Goal: Task Accomplishment & Management: Use online tool/utility

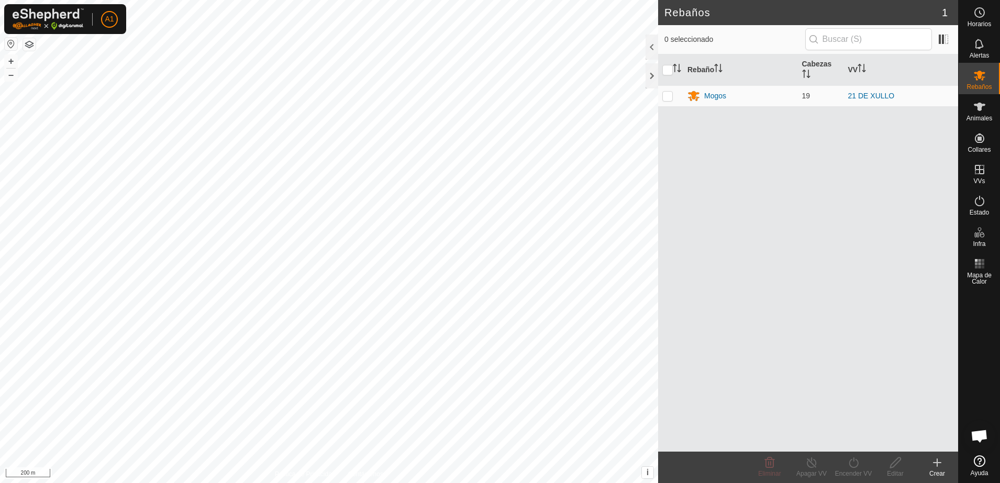
click at [654, 45] on div at bounding box center [652, 47] width 13 height 25
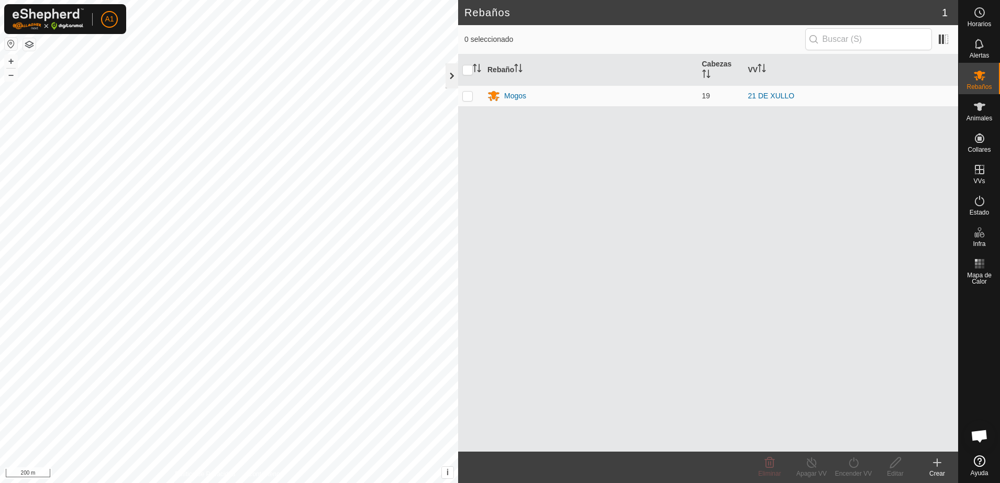
click at [454, 73] on div at bounding box center [452, 75] width 13 height 25
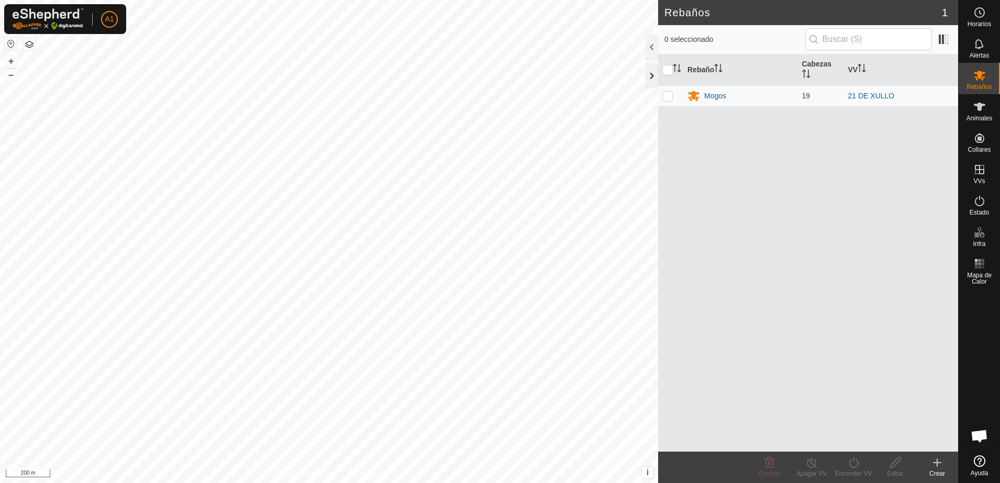
click at [650, 79] on div at bounding box center [652, 75] width 13 height 25
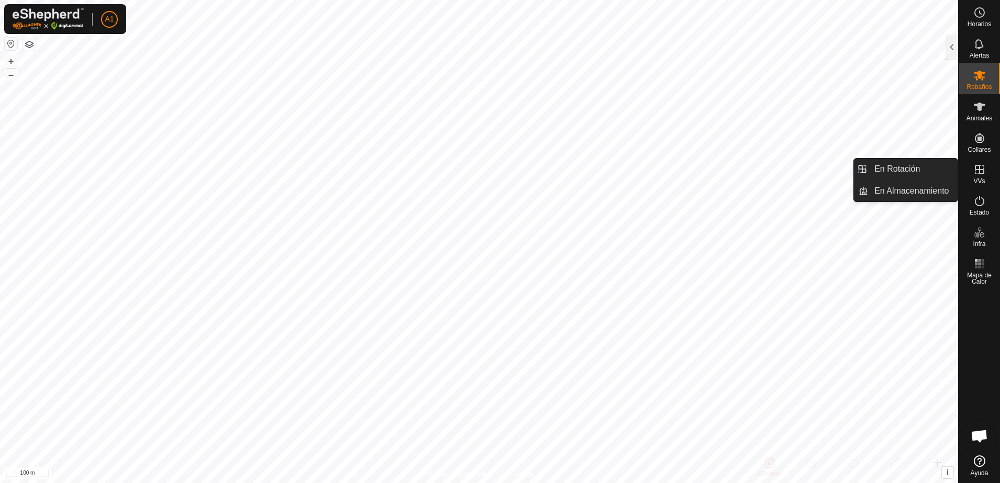
click at [983, 171] on icon at bounding box center [980, 169] width 13 height 13
click at [980, 174] on icon at bounding box center [980, 169] width 13 height 13
click at [978, 174] on icon at bounding box center [980, 169] width 13 height 13
click at [978, 174] on es-menu-bar "Horarios Alertas Rebaños Animales Collares VVs Estado Infra Mapa de Calor Ayuda…" at bounding box center [980, 241] width 42 height 483
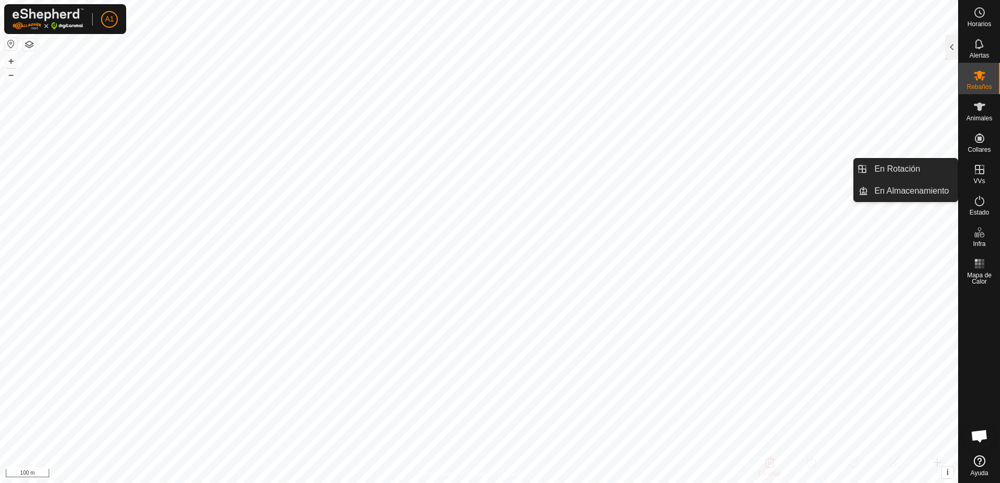
click at [978, 174] on icon at bounding box center [980, 169] width 13 height 13
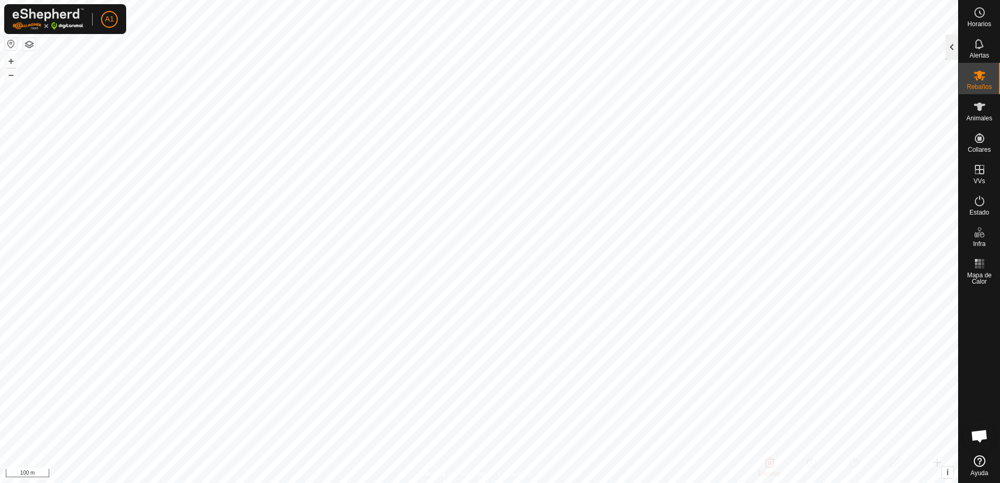
click at [956, 48] on div at bounding box center [952, 47] width 13 height 25
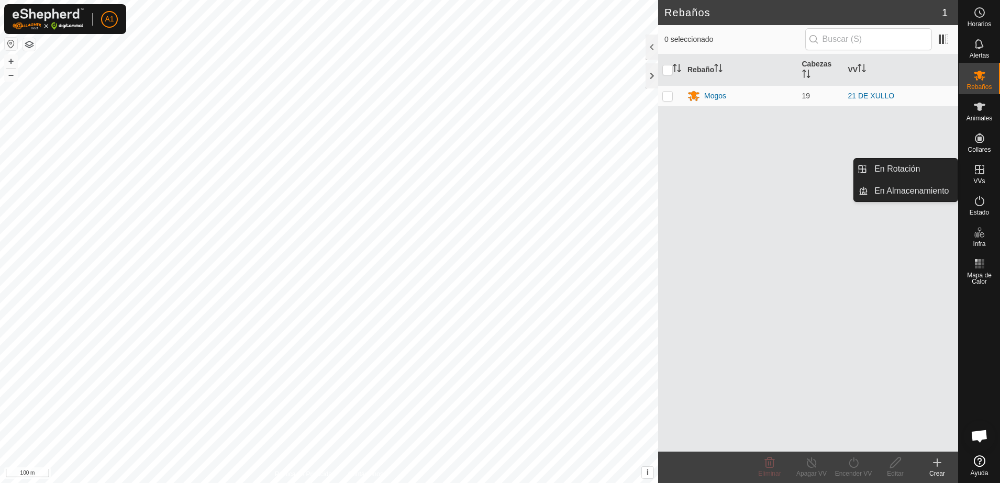
click at [980, 178] on span "VVs" at bounding box center [980, 181] width 12 height 6
click at [983, 171] on icon at bounding box center [980, 169] width 13 height 13
click at [979, 174] on icon at bounding box center [980, 169] width 13 height 13
drag, startPoint x: 979, startPoint y: 174, endPoint x: 973, endPoint y: 178, distance: 7.6
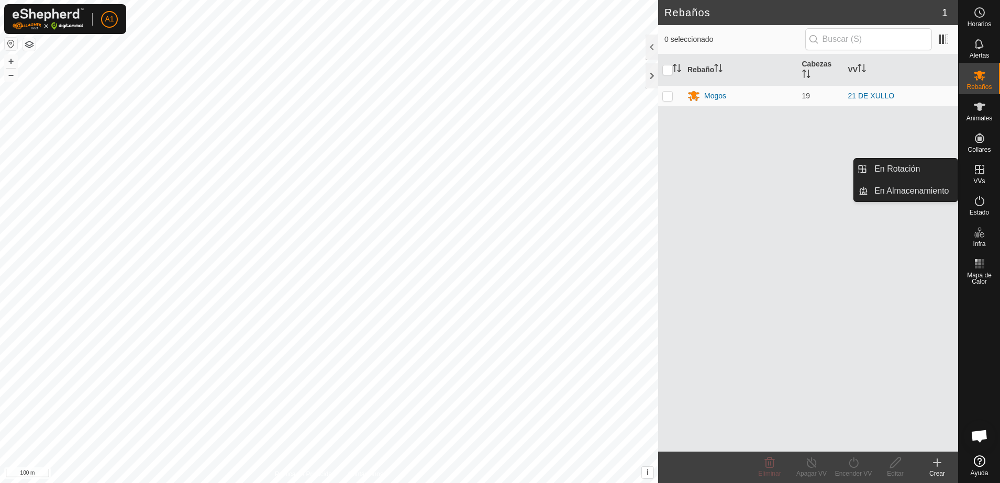
click at [973, 178] on div "VVs" at bounding box center [979, 172] width 41 height 31
click at [739, 257] on div "Rebaño Cabezas VV Mogos 19 21 DE XULLO" at bounding box center [808, 253] width 300 height 398
click at [973, 180] on div "VVs" at bounding box center [979, 172] width 41 height 31
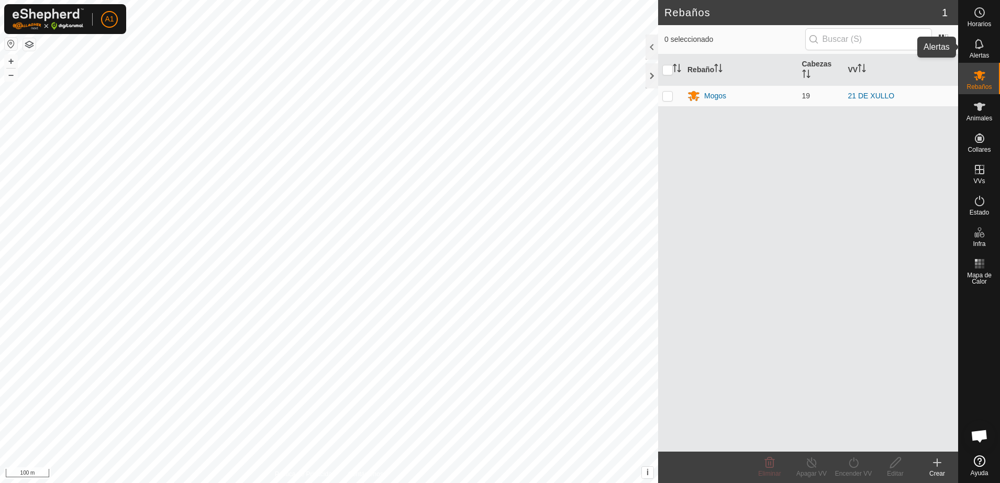
click at [976, 47] on icon at bounding box center [979, 44] width 8 height 10
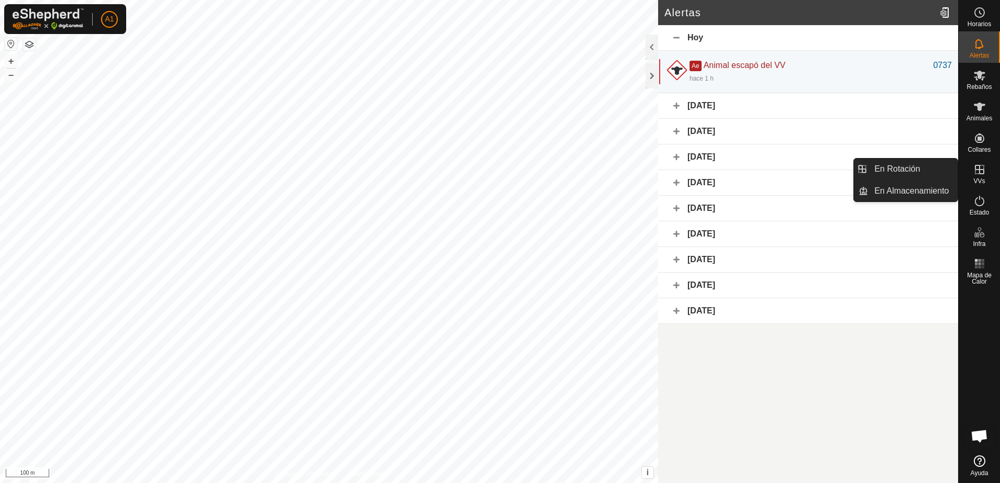
click at [977, 175] on icon at bounding box center [980, 169] width 13 height 13
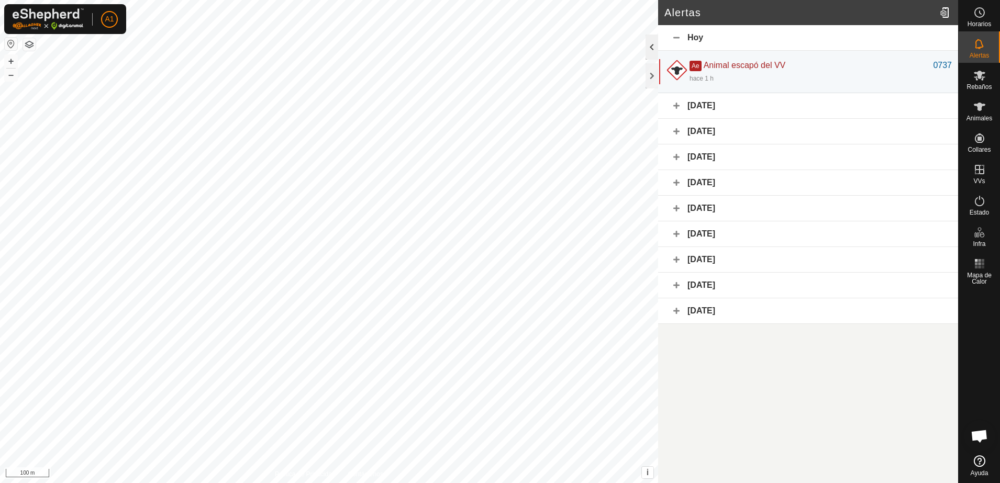
click at [651, 51] on div at bounding box center [652, 47] width 13 height 25
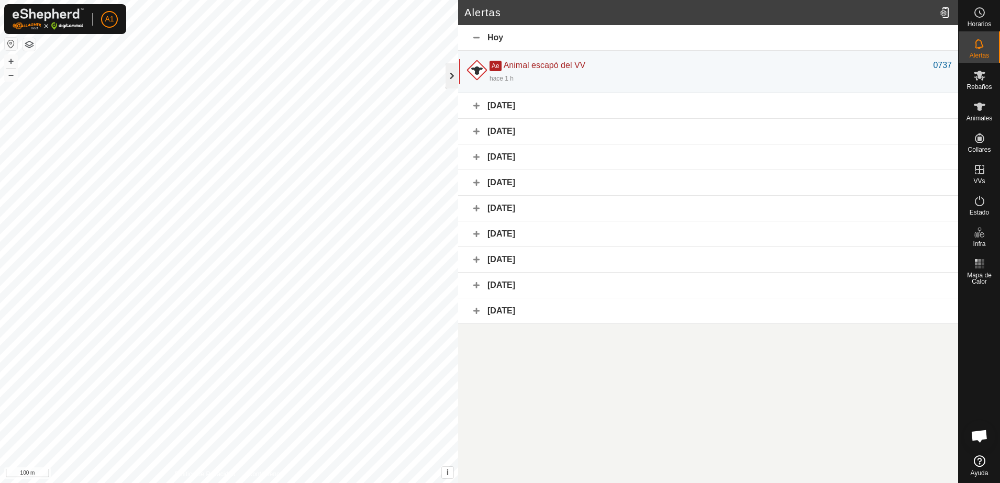
click at [450, 76] on div at bounding box center [452, 75] width 13 height 25
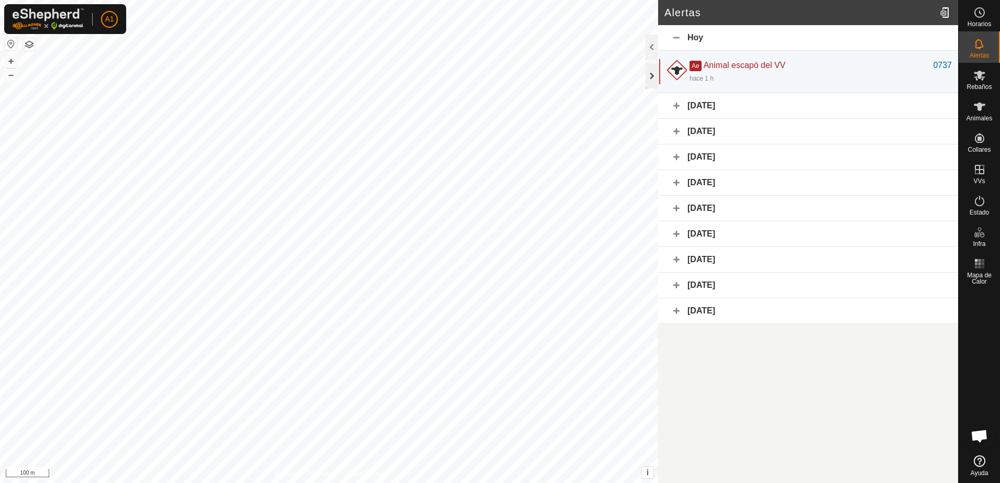
click at [649, 79] on div at bounding box center [652, 75] width 13 height 25
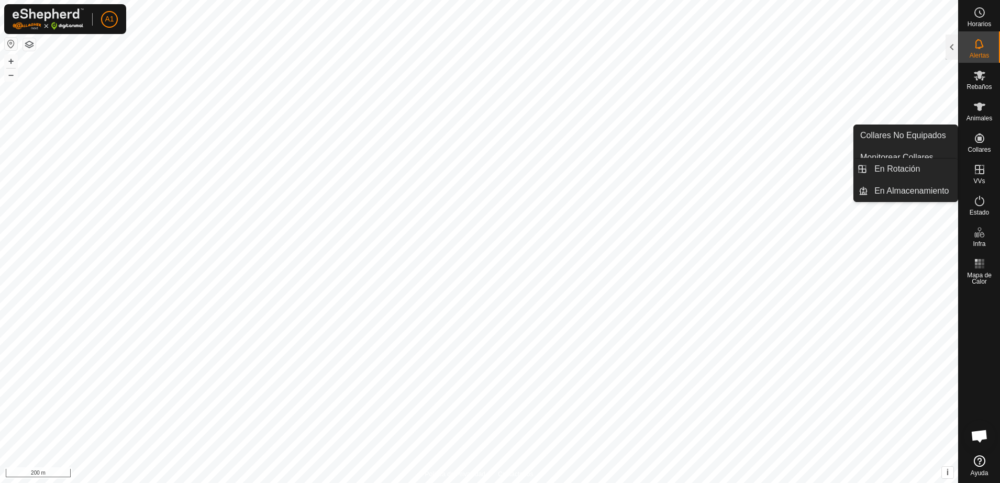
click at [978, 176] on es-virtualpaddocks-svg-icon at bounding box center [980, 169] width 19 height 17
click at [978, 179] on span "VVs" at bounding box center [980, 181] width 12 height 6
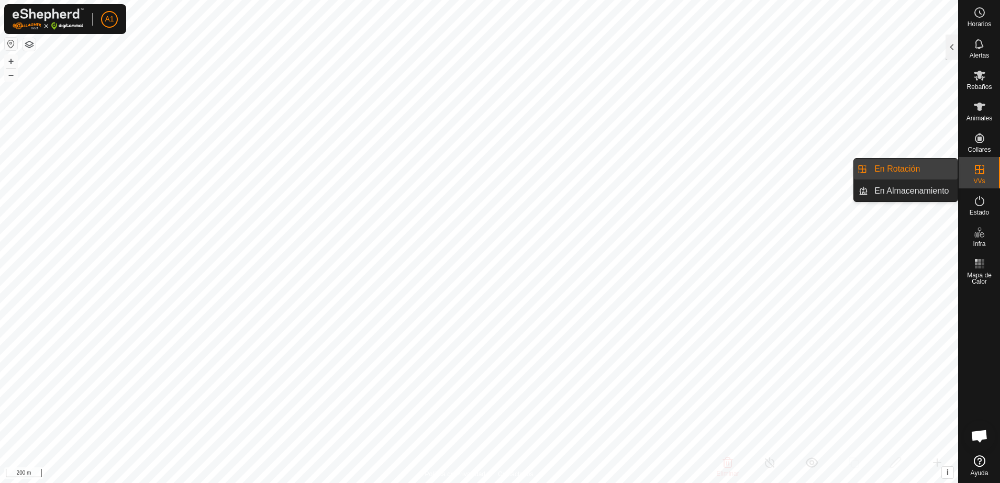
click at [977, 173] on icon at bounding box center [979, 169] width 9 height 9
click at [907, 188] on link "En Almacenamiento" at bounding box center [913, 191] width 90 height 21
click at [883, 170] on link "En Rotación" at bounding box center [913, 169] width 90 height 21
click at [980, 178] on span "VVs" at bounding box center [980, 181] width 12 height 6
click at [978, 178] on span "VVs" at bounding box center [980, 181] width 12 height 6
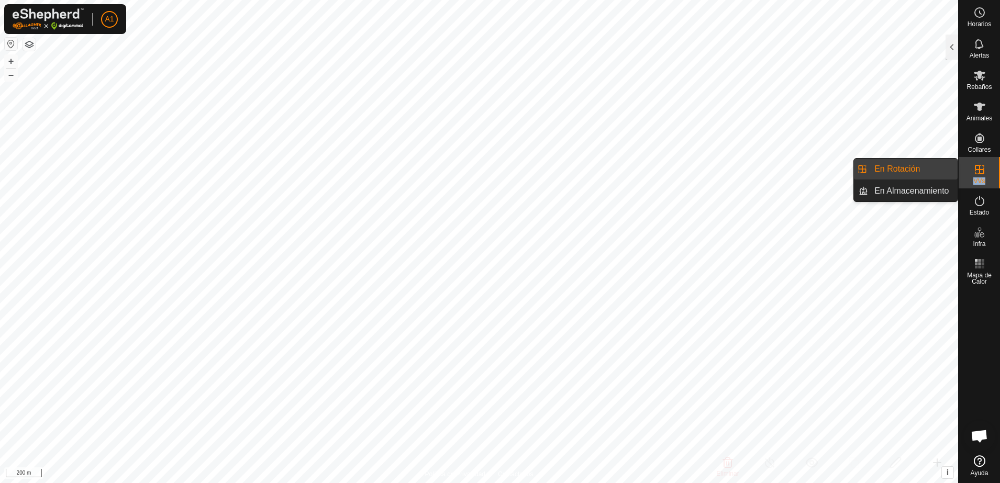
click at [978, 178] on span "VVs" at bounding box center [980, 181] width 12 height 6
click at [978, 177] on div "VVs" at bounding box center [979, 172] width 41 height 31
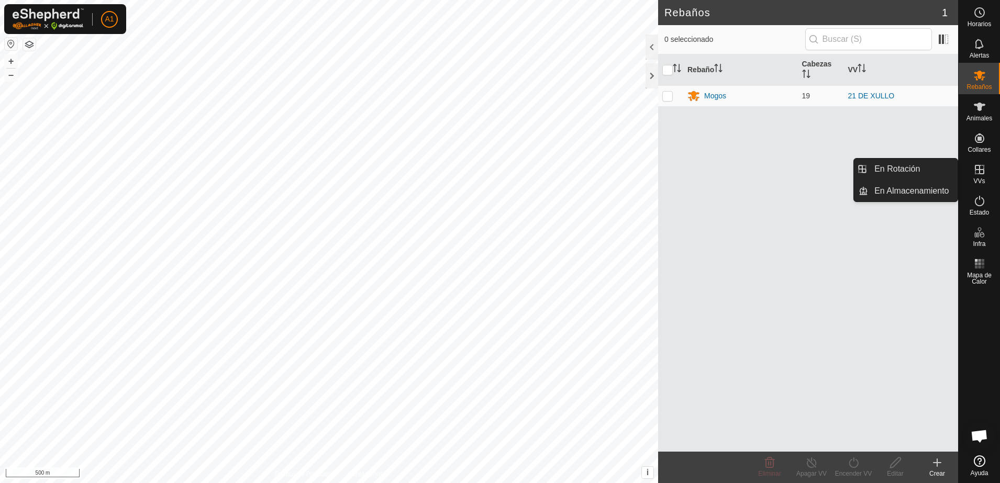
click at [982, 176] on es-virtualpaddocks-svg-icon at bounding box center [980, 169] width 19 height 17
click at [984, 177] on es-virtualpaddocks-svg-icon at bounding box center [980, 169] width 19 height 17
click at [968, 174] on div "VVs" at bounding box center [979, 172] width 41 height 31
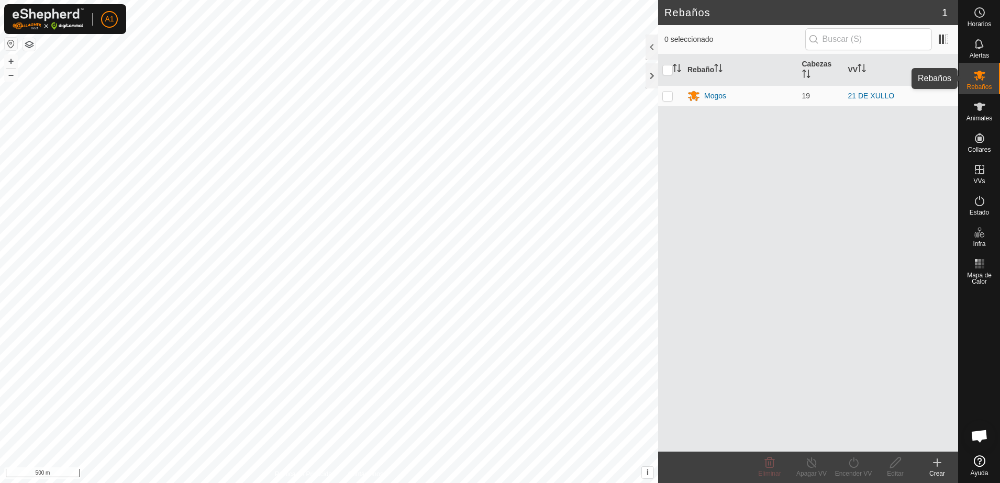
drag, startPoint x: 990, startPoint y: 80, endPoint x: 979, endPoint y: 67, distance: 17.5
click at [987, 80] on div "Rebaños" at bounding box center [979, 78] width 41 height 31
click at [986, 47] on icon at bounding box center [980, 44] width 13 height 13
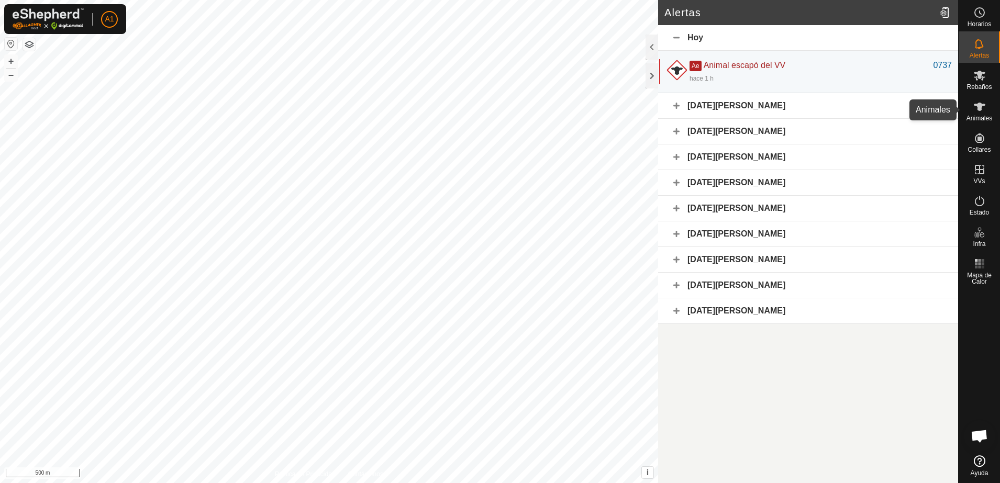
click at [980, 112] on icon at bounding box center [980, 107] width 13 height 13
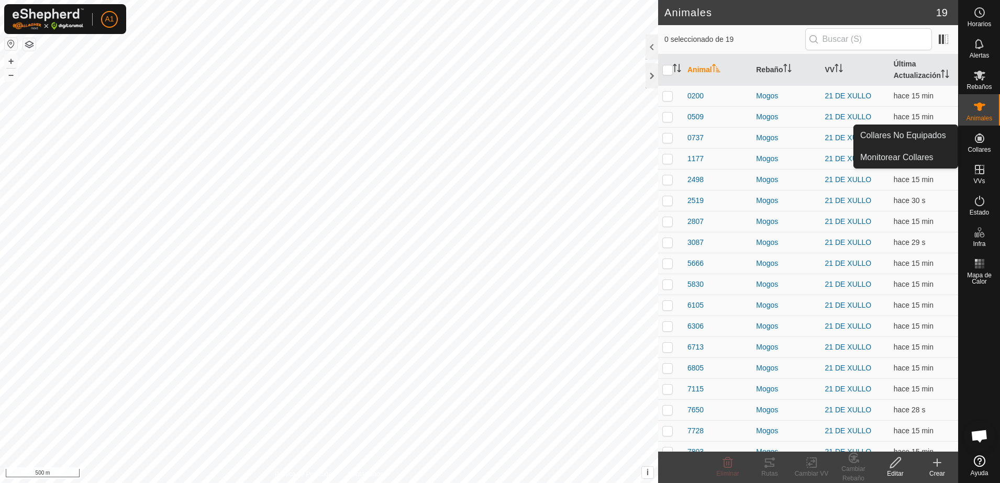
click at [978, 147] on span "Collares" at bounding box center [979, 150] width 23 height 6
click at [980, 138] on icon at bounding box center [979, 138] width 9 height 9
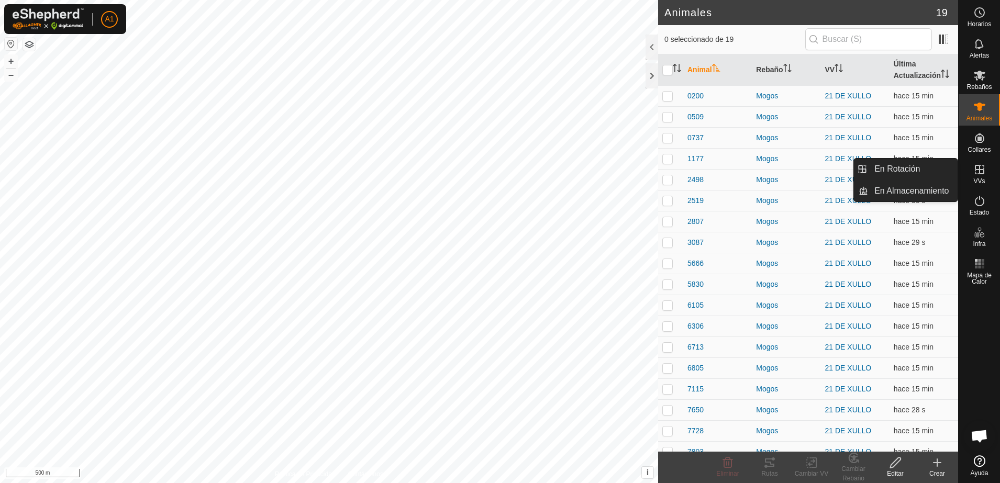
click at [979, 168] on icon at bounding box center [980, 169] width 13 height 13
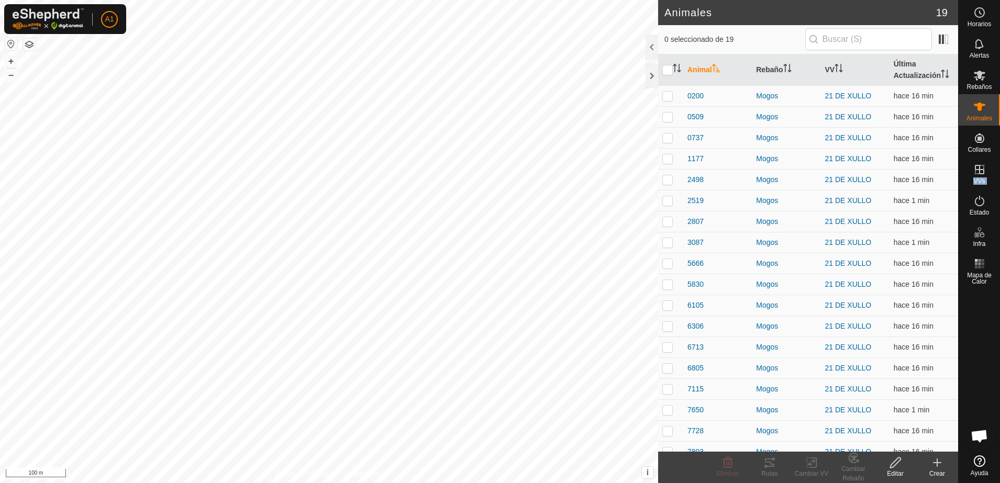
click at [497, 0] on html "A1 Horarios Alertas Rebaños Animales Collares VVs Estado Infra Mapa de Calor Ay…" at bounding box center [500, 241] width 1000 height 483
click at [282, 0] on html "A1 Horarios Alertas Rebaños Animales Collares VVs Estado Infra Mapa de Calor Ay…" at bounding box center [500, 241] width 1000 height 483
click at [31, 42] on button "button" at bounding box center [29, 44] width 13 height 13
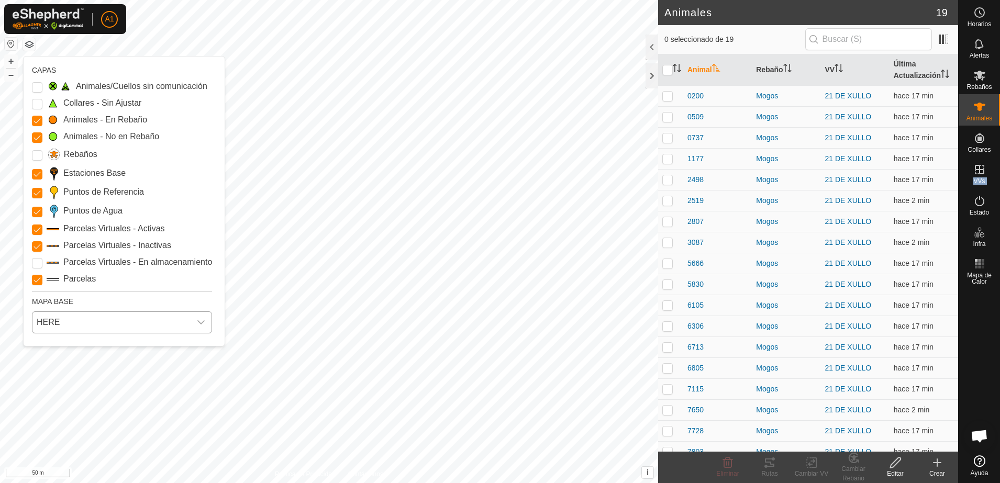
click at [102, 324] on span "HERE" at bounding box center [111, 322] width 158 height 21
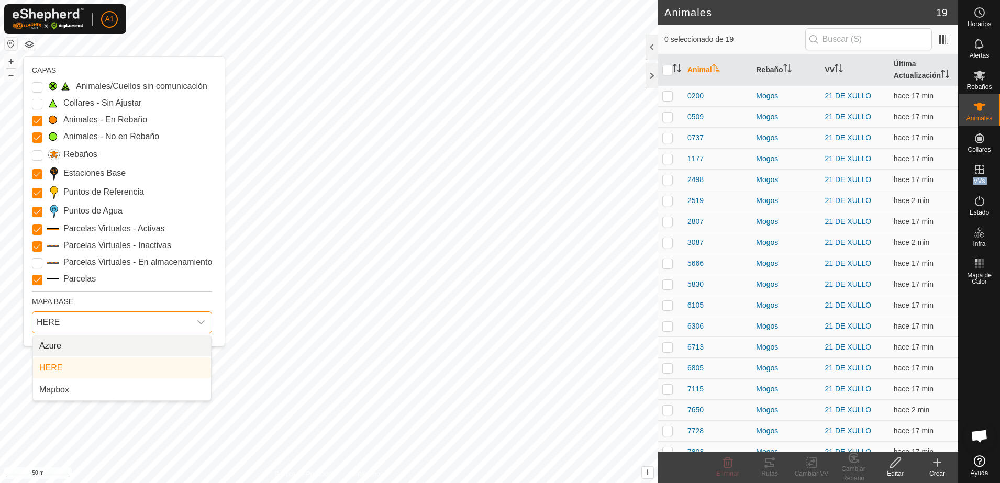
click at [91, 349] on li "Azure" at bounding box center [122, 346] width 178 height 21
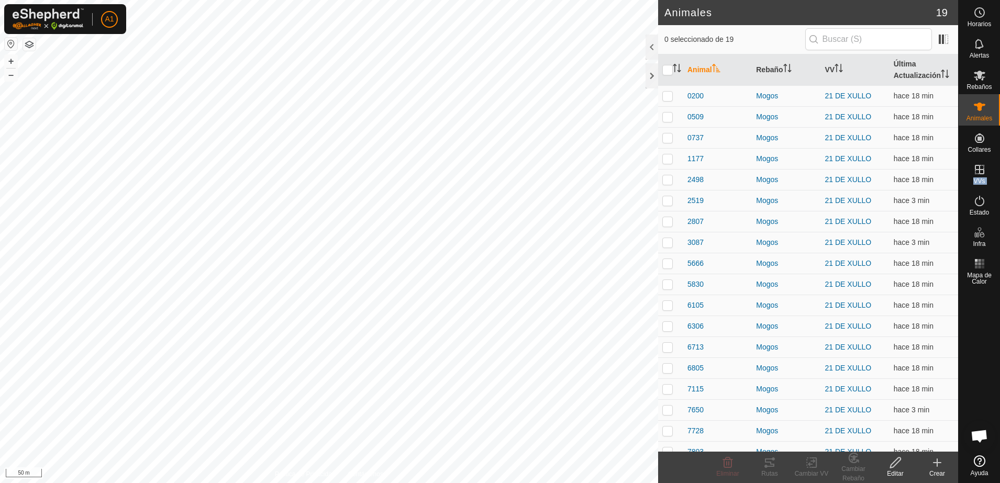
click at [422, 483] on html "A1 Horarios Alertas Rebaños Animales Collares VVs Estado Infra Mapa de Calor Ay…" at bounding box center [500, 241] width 1000 height 483
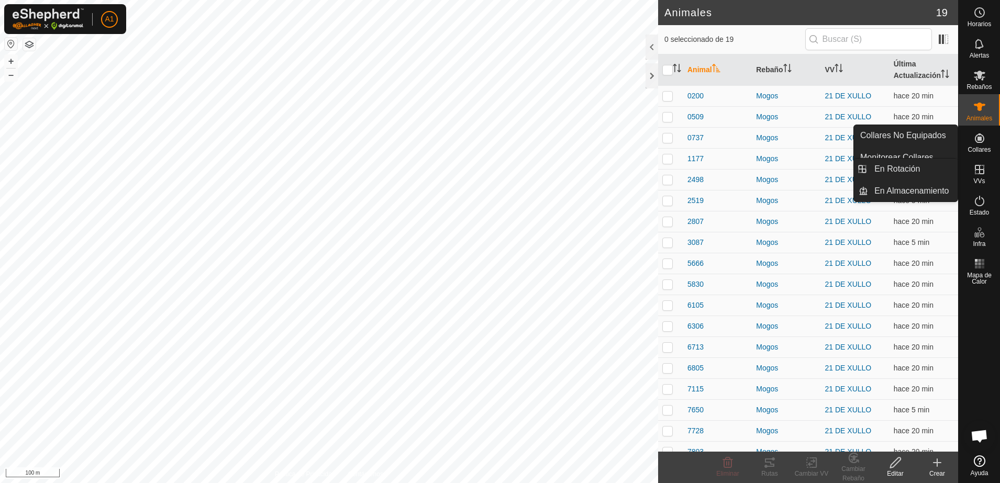
click at [998, 170] on div "VVs" at bounding box center [979, 172] width 41 height 31
click at [981, 176] on es-virtualpaddocks-svg-icon at bounding box center [980, 169] width 19 height 17
click at [980, 178] on span "VVs" at bounding box center [980, 181] width 12 height 6
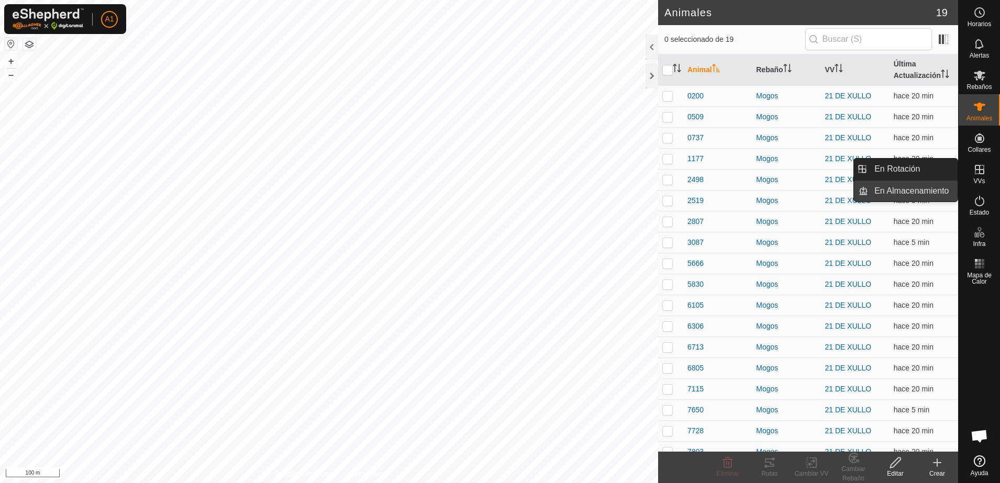
click at [888, 189] on link "En Almacenamiento" at bounding box center [913, 191] width 90 height 21
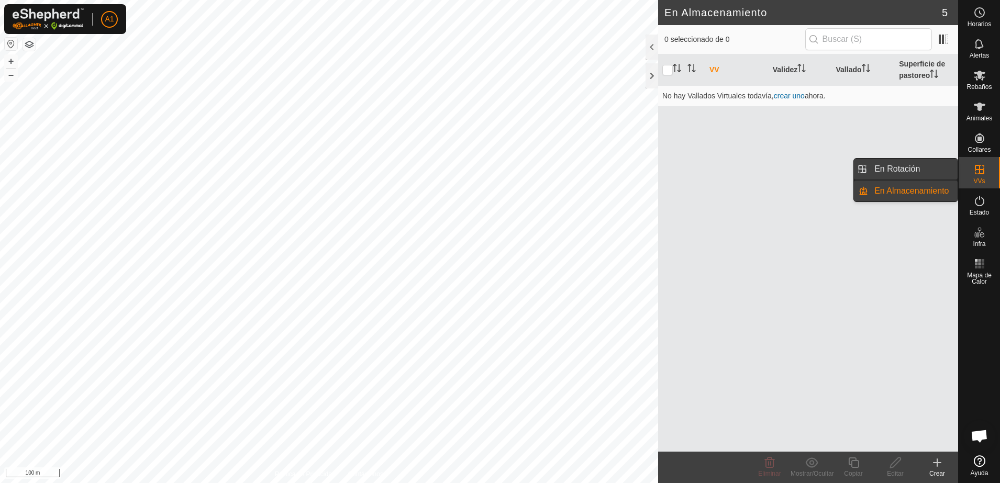
click at [937, 166] on link "En Rotación" at bounding box center [913, 169] width 90 height 21
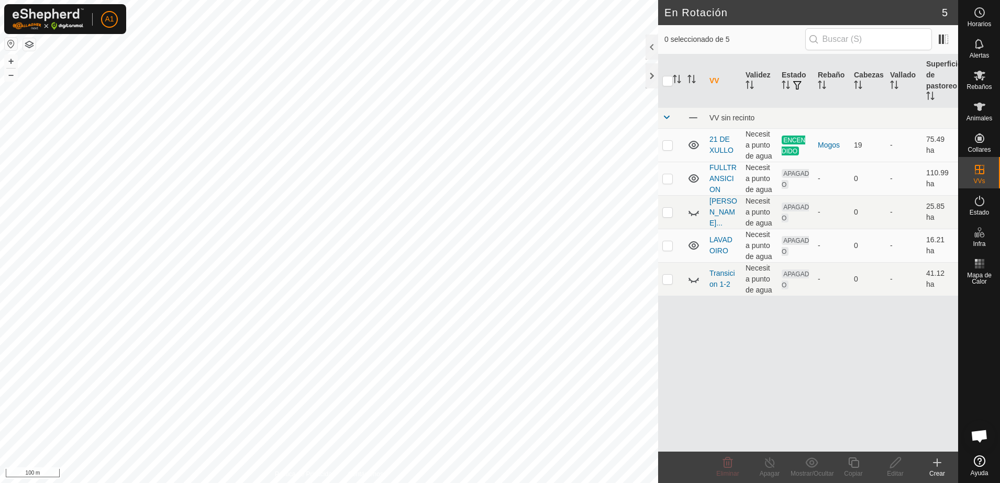
click at [941, 470] on div "Crear" at bounding box center [938, 473] width 42 height 9
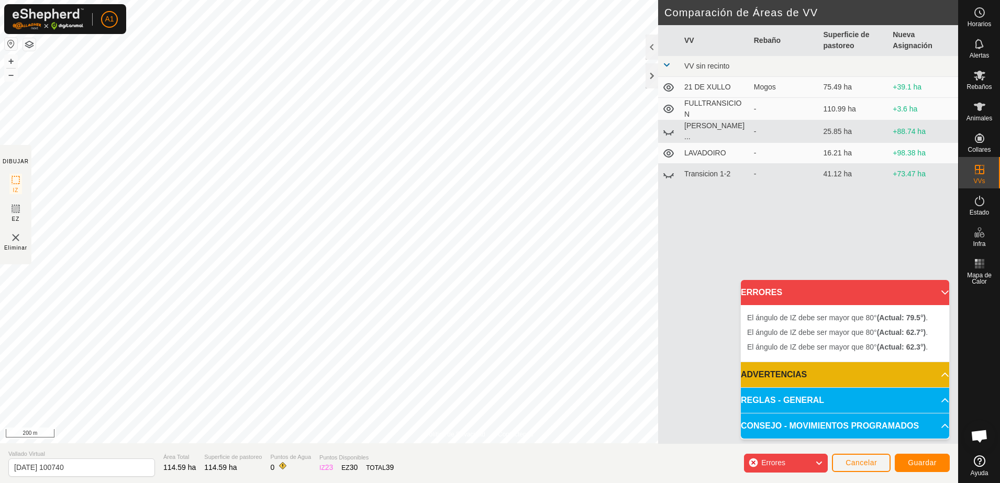
click at [312, 483] on html "A1 Horarios Alertas Rebaños Animales Collares VVs Estado Infra Mapa de Calor Ay…" at bounding box center [500, 241] width 1000 height 483
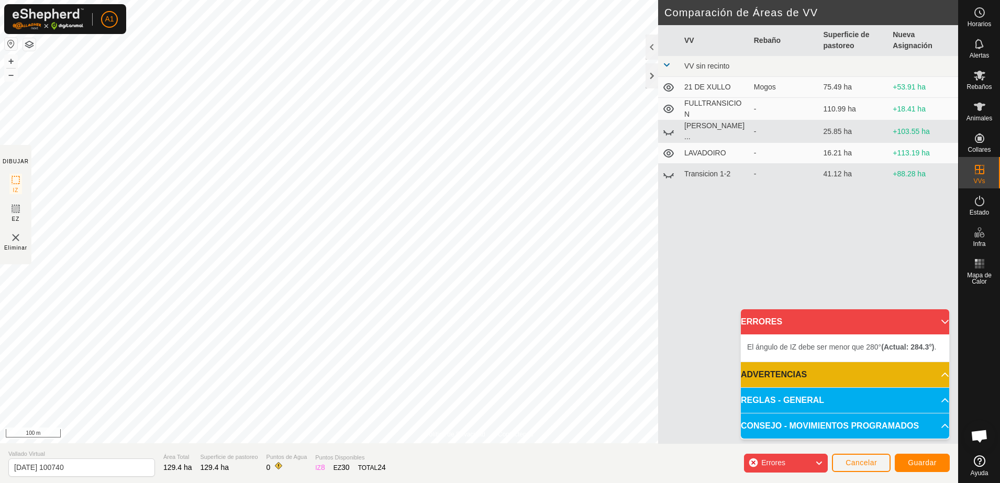
click at [501, 449] on div "Política de Privacidad Contáctenos + – ⇧ i 100 m DIBUJAR IZ EZ Eliminar Compara…" at bounding box center [479, 241] width 959 height 483
click at [31, 47] on button "button" at bounding box center [29, 44] width 13 height 13
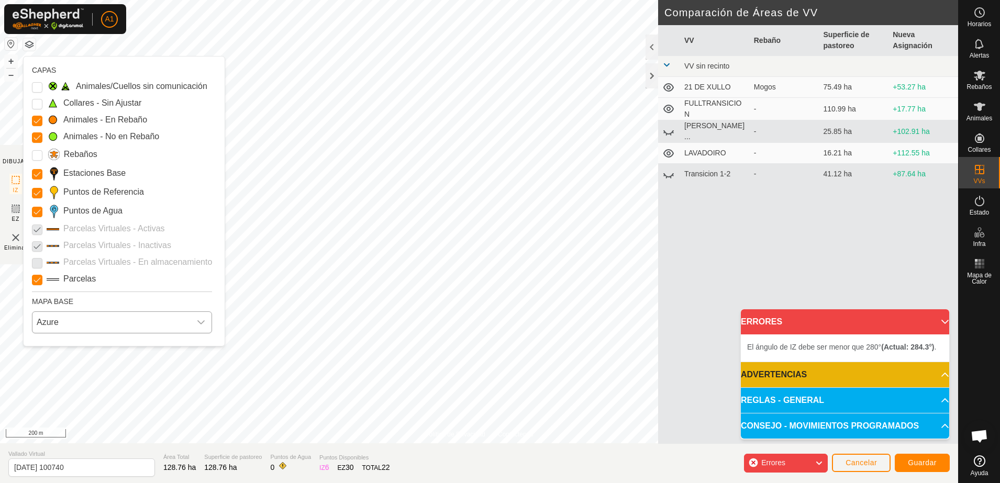
click at [130, 318] on span "Azure" at bounding box center [111, 322] width 158 height 21
click at [125, 381] on li "Mapbox" at bounding box center [122, 390] width 178 height 21
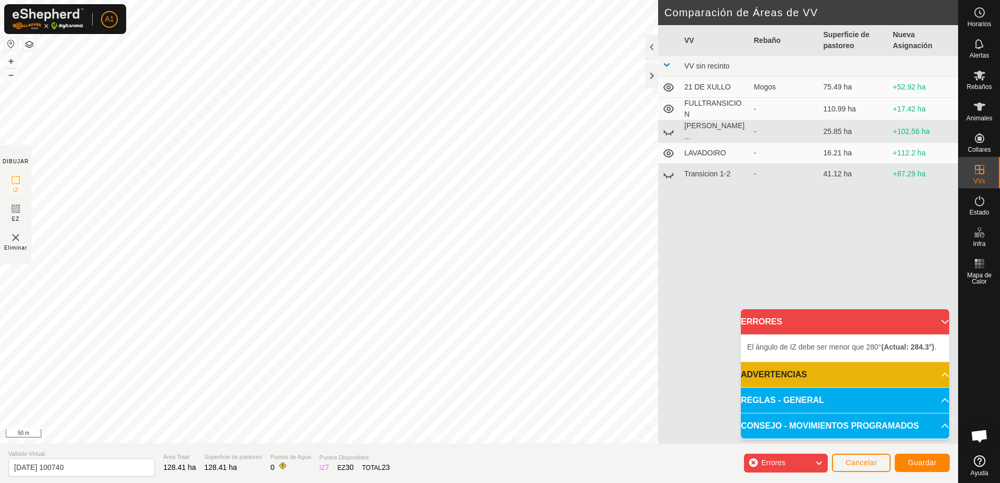
click at [301, 483] on html "A1 Horarios Alertas Rebaños Animales Collares VVs Estado Infra Mapa de Calor Ay…" at bounding box center [500, 241] width 1000 height 483
click at [409, 483] on div "Política de Privacidad Contáctenos + – ⇧ i © Mapbox , © OpenStreetMap , Improve…" at bounding box center [479, 241] width 959 height 483
click at [532, 446] on div "Política de Privacidad Contáctenos + – ⇧ i © Mapbox , © OpenStreetMap , Improve…" at bounding box center [479, 241] width 959 height 483
click at [490, 435] on div "Política de Privacidad Contáctenos + – ⇧ i © Mapbox , © OpenStreetMap , Improve…" at bounding box center [479, 222] width 959 height 444
click at [459, 439] on div "Política de Privacidad Contáctenos + – ⇧ i © Mapbox , © OpenStreetMap , Improve…" at bounding box center [479, 222] width 959 height 444
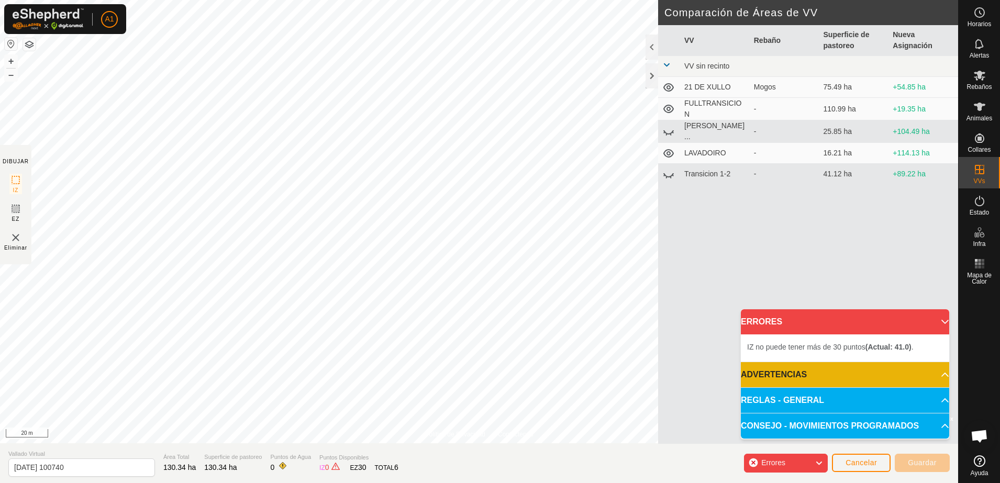
click at [663, 170] on div "Política de Privacidad Contáctenos + – ⇧ i © Mapbox , © OpenStreetMap , Improve…" at bounding box center [479, 241] width 959 height 483
click at [456, 472] on div "Política de Privacidad Contáctenos + – ⇧ i © Mapbox , © OpenStreetMap , Improve…" at bounding box center [479, 241] width 959 height 483
click at [35, 48] on div "Política de Privacidad Contáctenos + – ⇧ i © Mapbox , © OpenStreetMap , Improve…" at bounding box center [479, 241] width 959 height 483
click at [29, 48] on button "button" at bounding box center [29, 44] width 13 height 13
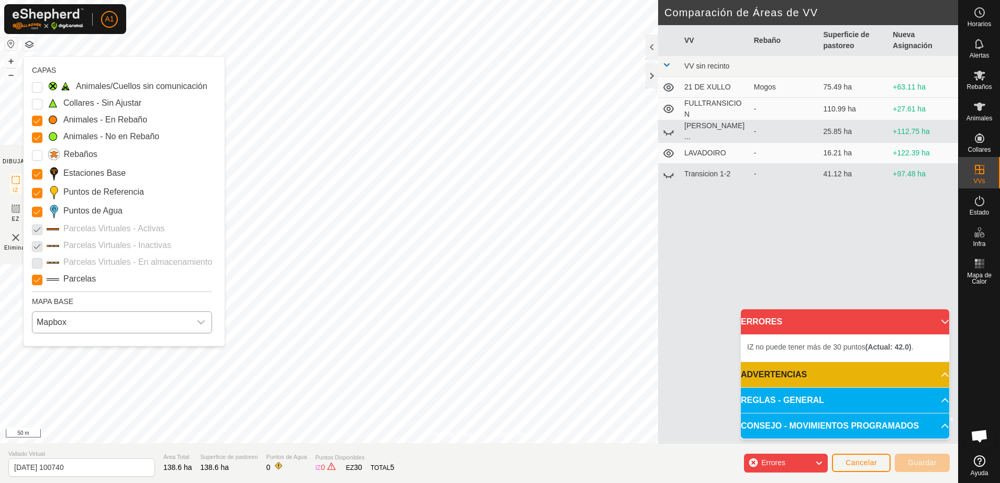
click at [80, 318] on span "Mapbox" at bounding box center [111, 322] width 158 height 21
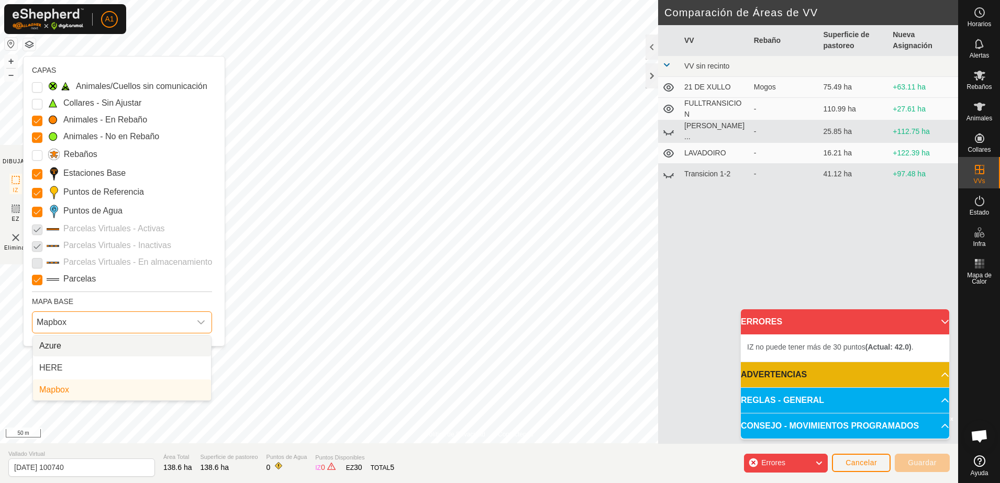
click at [82, 350] on li "Azure" at bounding box center [122, 346] width 178 height 21
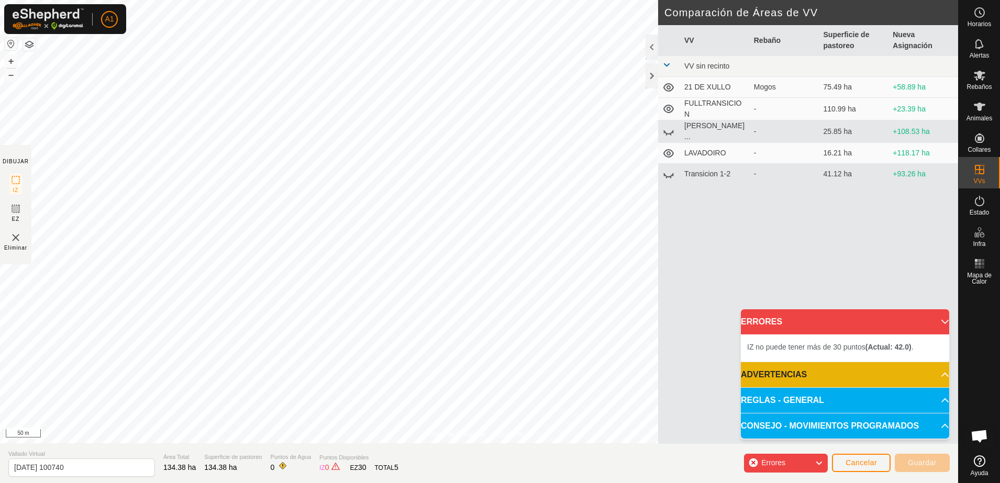
click at [30, 42] on button "button" at bounding box center [29, 44] width 13 height 13
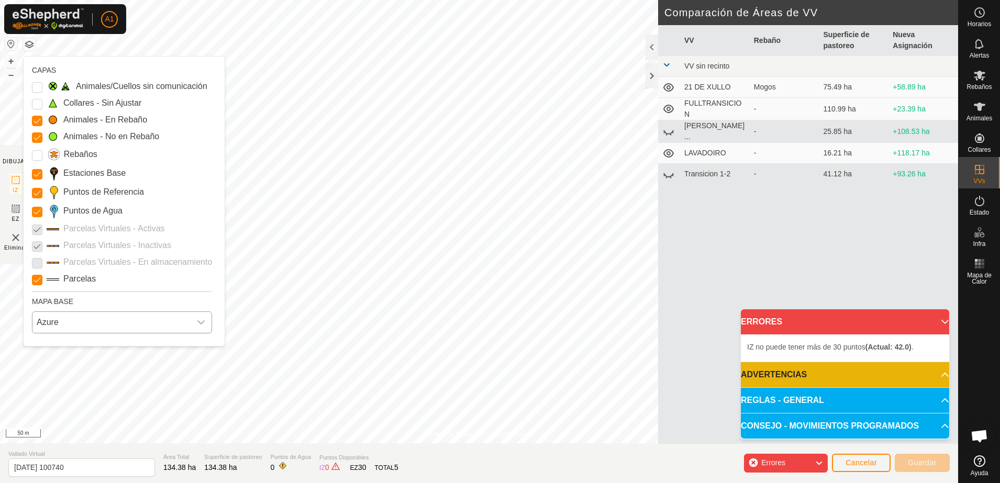
click at [97, 327] on span "Azure" at bounding box center [111, 322] width 158 height 21
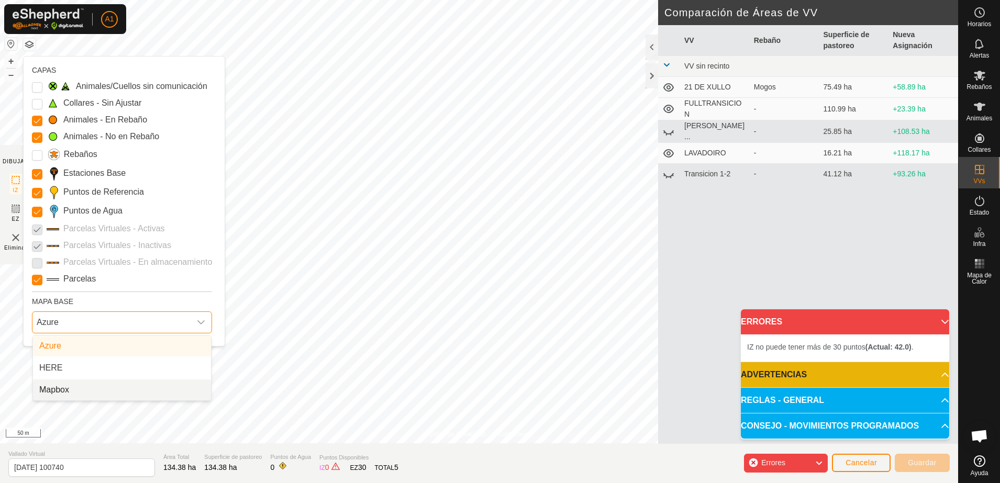
click at [93, 388] on li "Mapbox" at bounding box center [122, 390] width 178 height 21
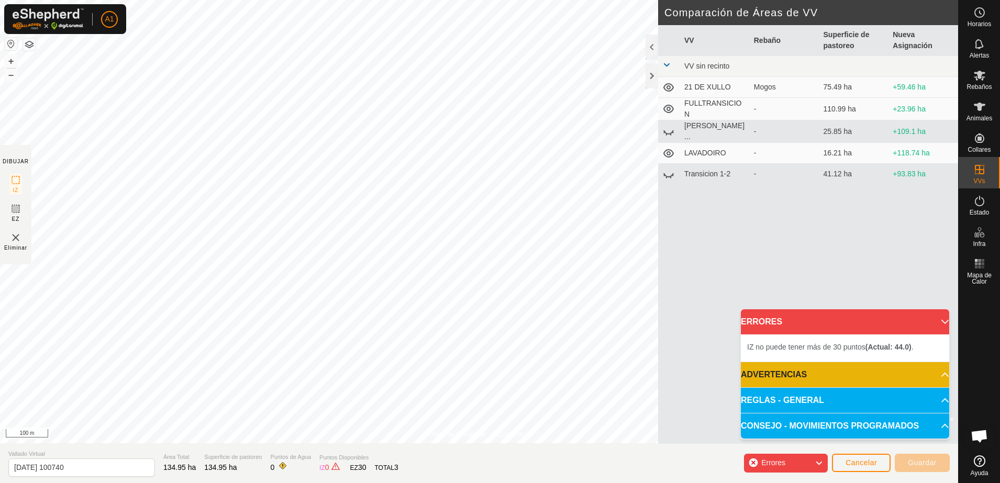
click at [631, 483] on html "A1 Horarios Alertas Rebaños Animales Collares VVs Estado Infra Mapa de Calor Ay…" at bounding box center [500, 241] width 1000 height 483
click at [459, 483] on html "A1 Horarios Alertas Rebaños Animales Collares VVs Estado Infra Mapa de Calor Ay…" at bounding box center [500, 241] width 1000 height 483
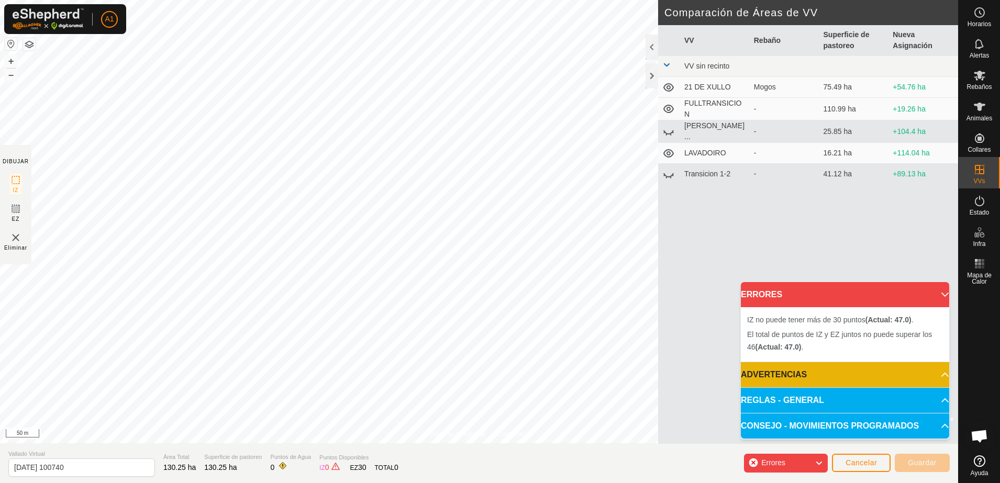
click at [607, 455] on div "Política de Privacidad Contáctenos + – ⇧ i © Mapbox , © OpenStreetMap , Improve…" at bounding box center [479, 241] width 959 height 483
click at [529, 448] on div "Política de Privacidad Contáctenos + – ⇧ i © Mapbox , © OpenStreetMap , Improve…" at bounding box center [479, 241] width 959 height 483
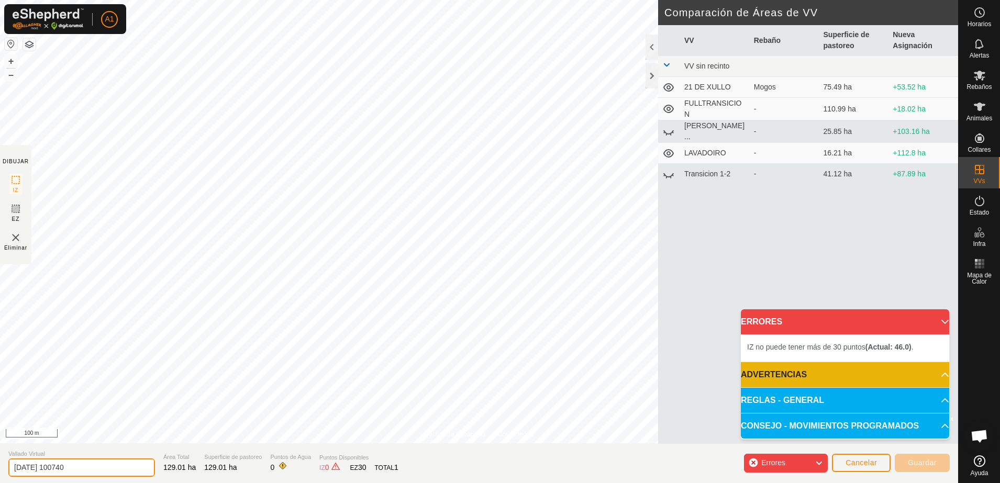
drag, startPoint x: 86, startPoint y: 466, endPoint x: -3, endPoint y: 458, distance: 89.3
click at [0, 458] on html "A1 Horarios Alertas Rebaños Animales Collares VVs Estado Infra Mapa de Calor Ay…" at bounding box center [500, 241] width 1000 height 483
type input "SEPTIEMBRE"
click at [412, 483] on html "A1 Horarios Alertas Rebaños Animales Collares VVs Estado Infra Mapa de Calor Ay…" at bounding box center [500, 241] width 1000 height 483
click at [477, 483] on html "A1 Horarios Alertas Rebaños Animales Collares VVs Estado Infra Mapa de Calor Ay…" at bounding box center [500, 241] width 1000 height 483
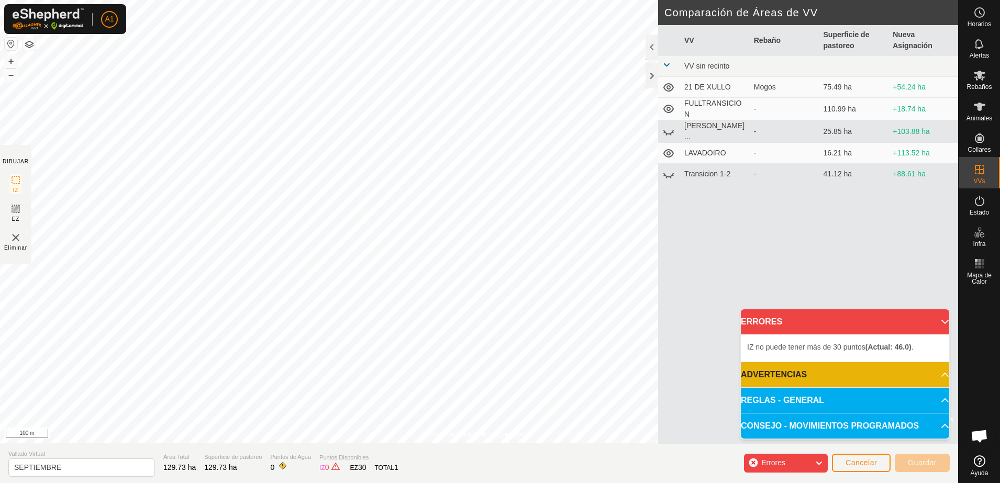
click at [849, 331] on p-accordion-header "ERRORES" at bounding box center [845, 322] width 208 height 25
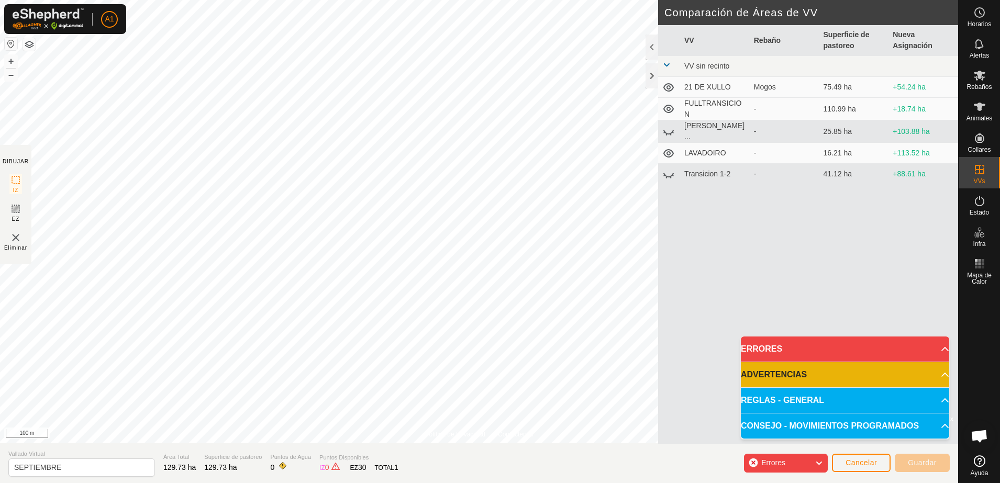
click at [834, 346] on p-accordion-header "ERRORES" at bounding box center [845, 349] width 208 height 25
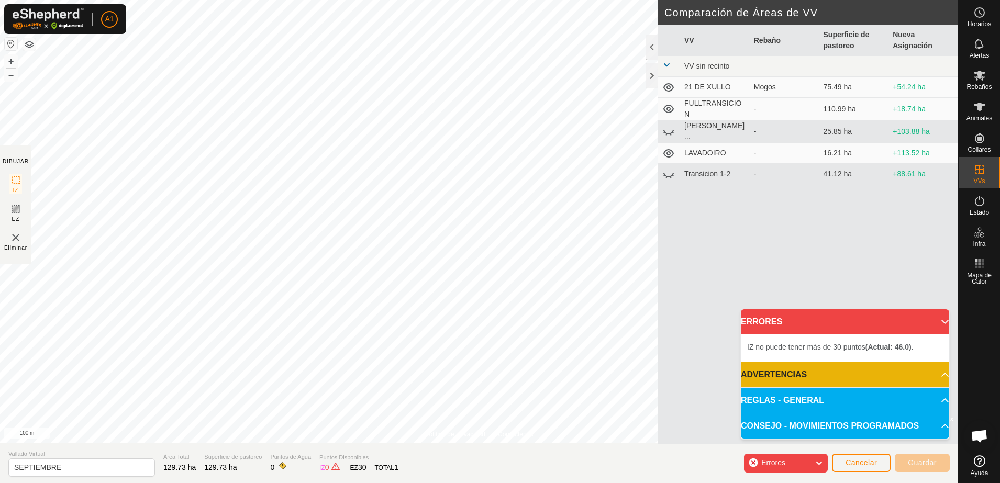
click at [771, 354] on div "IZ no puede tener más de 30 puntos (Actual: 46.0) ." at bounding box center [845, 348] width 208 height 27
click at [501, 454] on div "Política de Privacidad Contáctenos + – ⇧ i © Mapbox , © OpenStreetMap , Improve…" at bounding box center [479, 241] width 959 height 483
click at [747, 307] on div "Política de Privacidad Contáctenos + – ⇧ i © Mapbox , © OpenStreetMap , Improve…" at bounding box center [479, 241] width 959 height 483
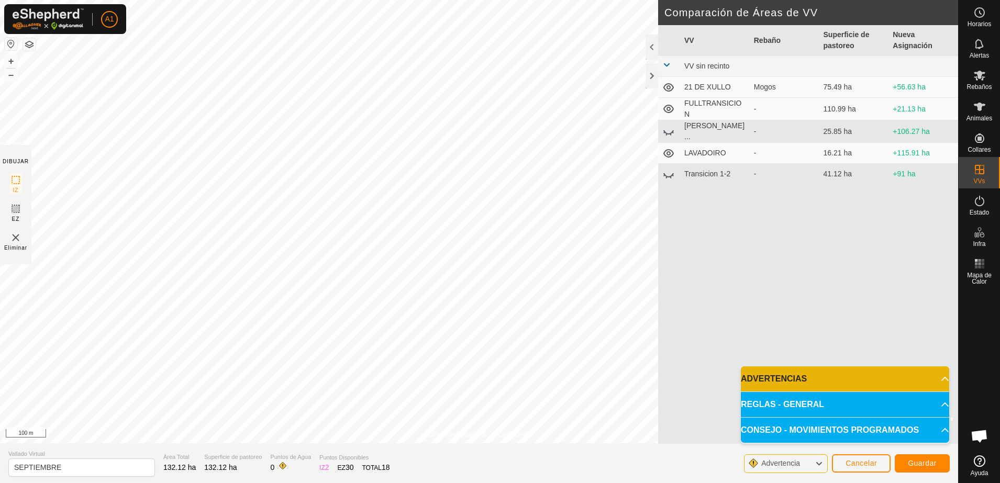
click at [28, 45] on button "button" at bounding box center [29, 44] width 13 height 13
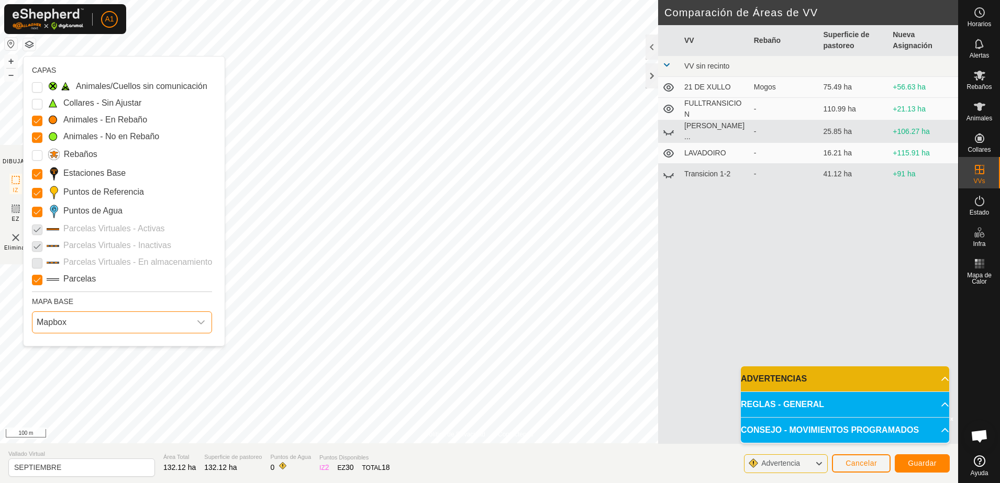
click at [131, 321] on span "Mapbox" at bounding box center [111, 322] width 158 height 21
click at [130, 364] on li "HERE" at bounding box center [122, 368] width 178 height 21
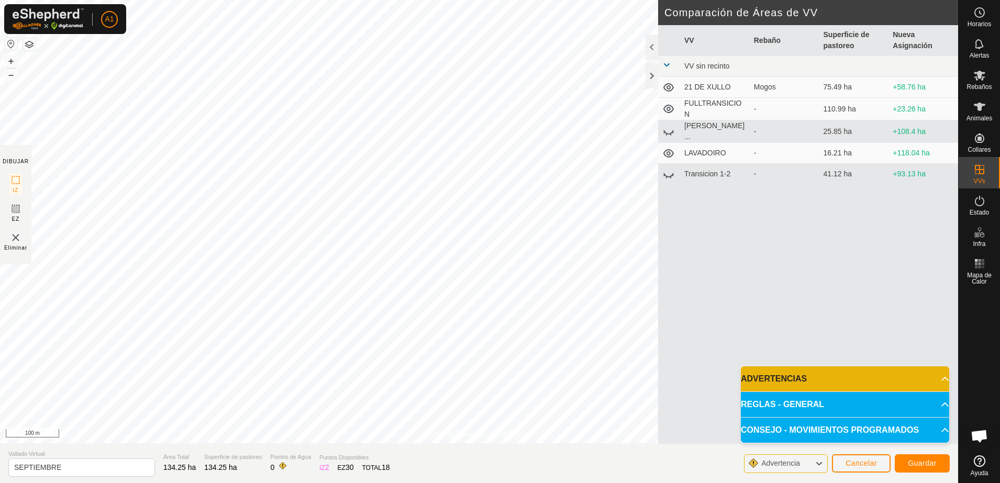
click at [435, 459] on div "Política de Privacidad Contáctenos + – ⇧ i This application includes HERE Maps.…" at bounding box center [479, 241] width 959 height 483
click at [445, 454] on div "Política de Privacidad Contáctenos + – ⇧ i This application includes HERE Maps.…" at bounding box center [479, 241] width 959 height 483
click at [932, 461] on span "Guardar" at bounding box center [922, 463] width 29 height 8
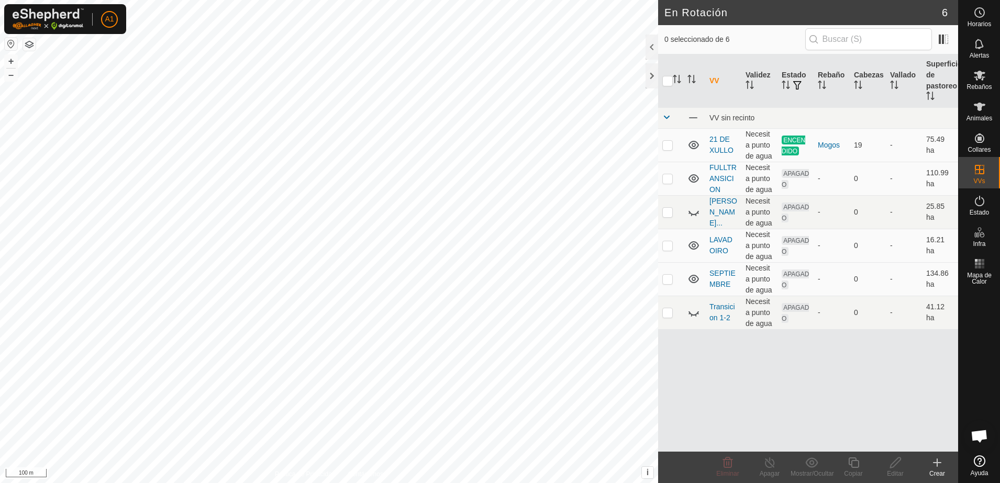
click at [491, 483] on html "A1 Horarios Alertas Rebaños Animales Collares VVs Estado Infra Mapa de Calor Ay…" at bounding box center [500, 241] width 1000 height 483
click at [302, 483] on html "A1 Horarios Alertas Rebaños Animales Collares VVs Estado Infra Mapa de Calor Ay…" at bounding box center [500, 241] width 1000 height 483
click at [27, 45] on button "button" at bounding box center [29, 44] width 13 height 13
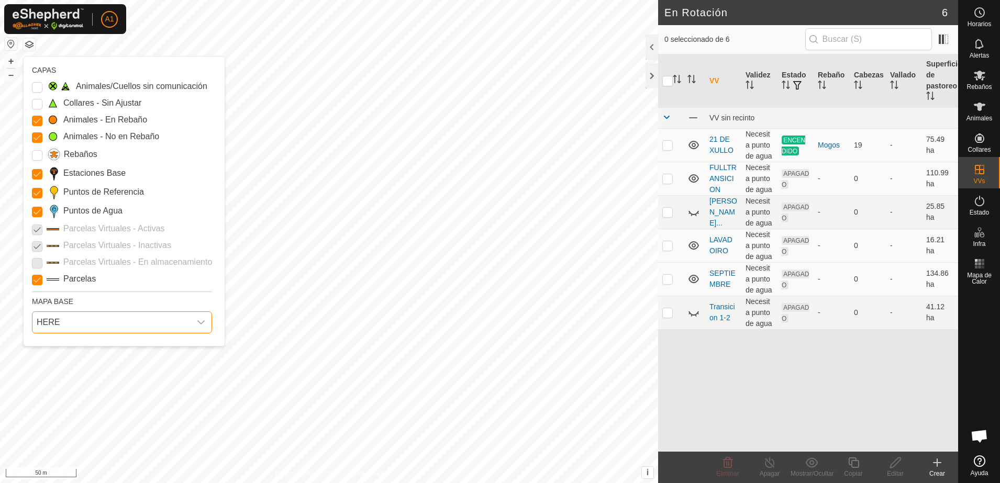
click at [186, 319] on span "HERE" at bounding box center [111, 322] width 158 height 21
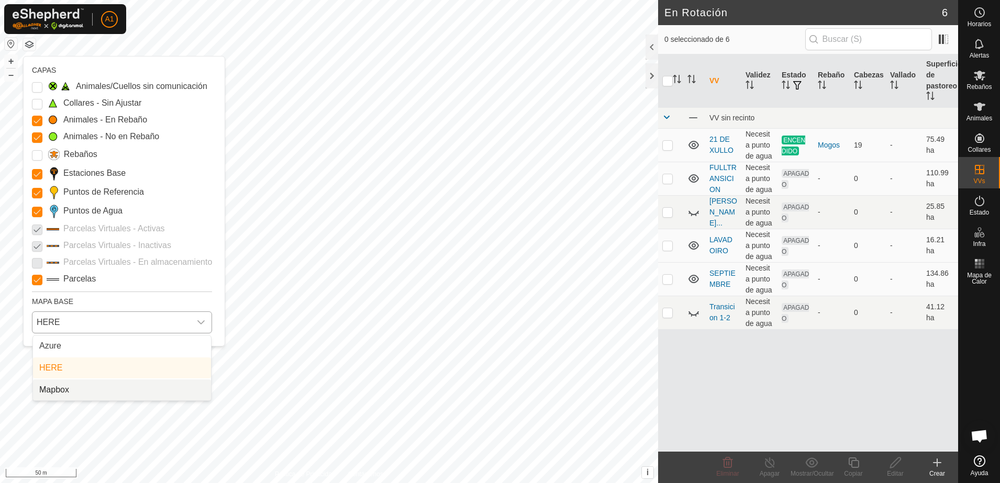
click at [137, 382] on li "Mapbox" at bounding box center [122, 390] width 178 height 21
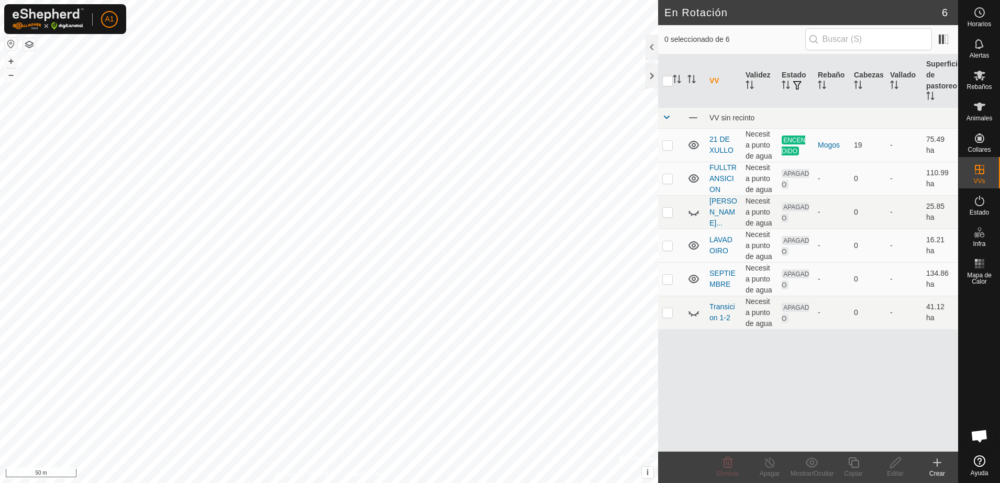
click at [30, 43] on button "button" at bounding box center [29, 44] width 13 height 13
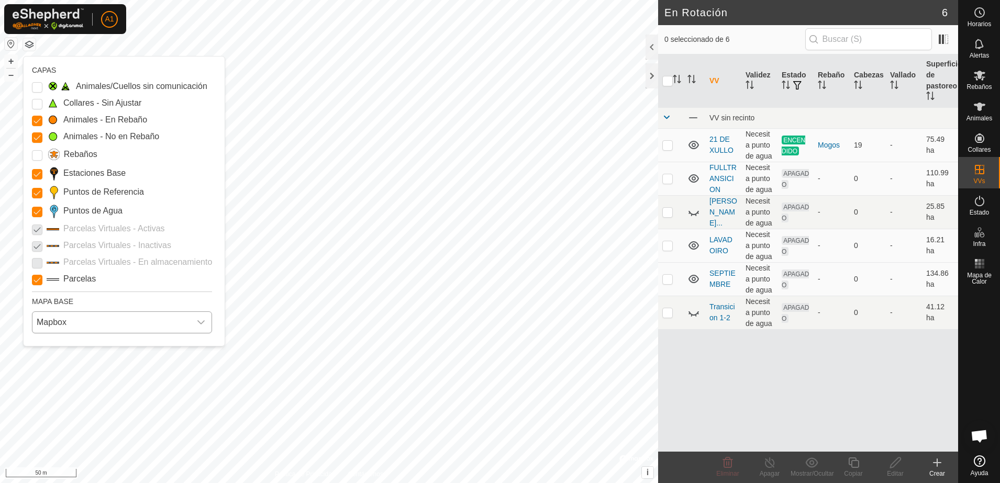
click at [97, 324] on span "Mapbox" at bounding box center [111, 322] width 158 height 21
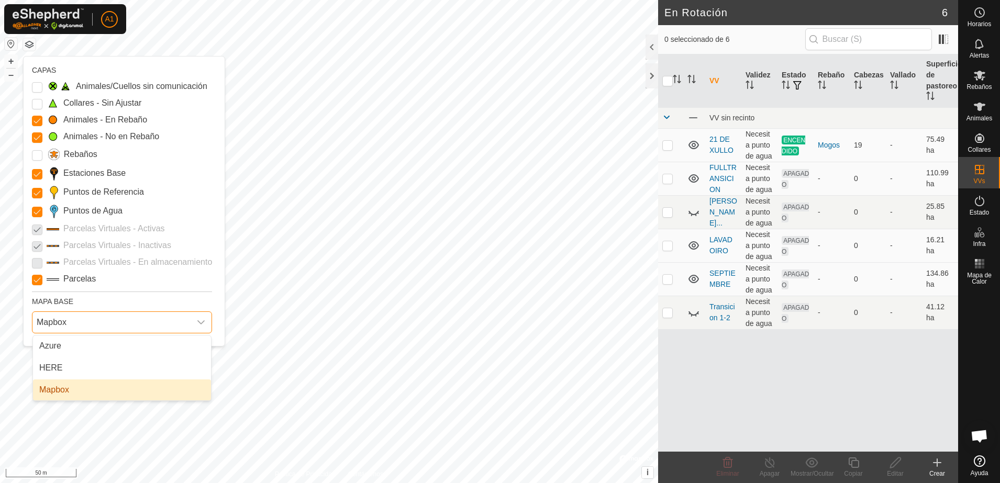
click at [74, 389] on li "Mapbox" at bounding box center [122, 390] width 178 height 21
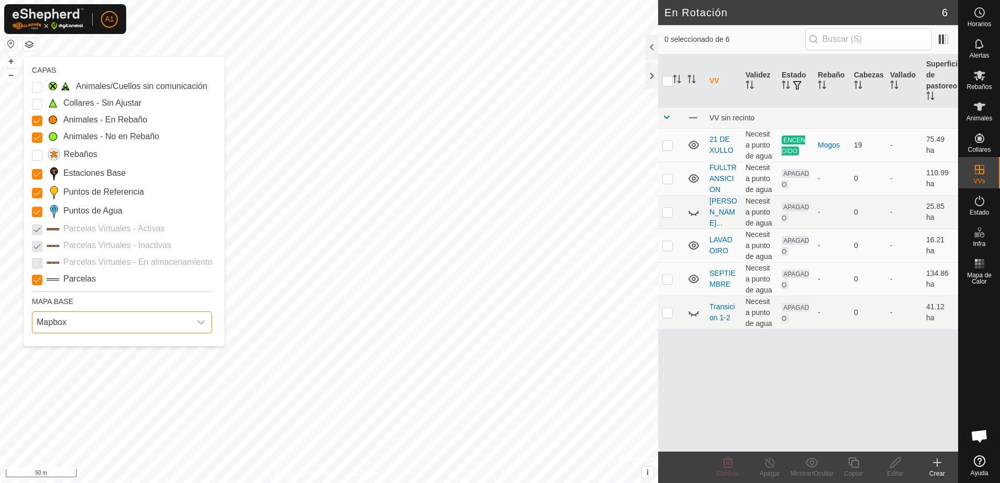
click at [66, 318] on span "Mapbox" at bounding box center [111, 322] width 158 height 21
click at [79, 342] on li "Azure" at bounding box center [122, 346] width 178 height 21
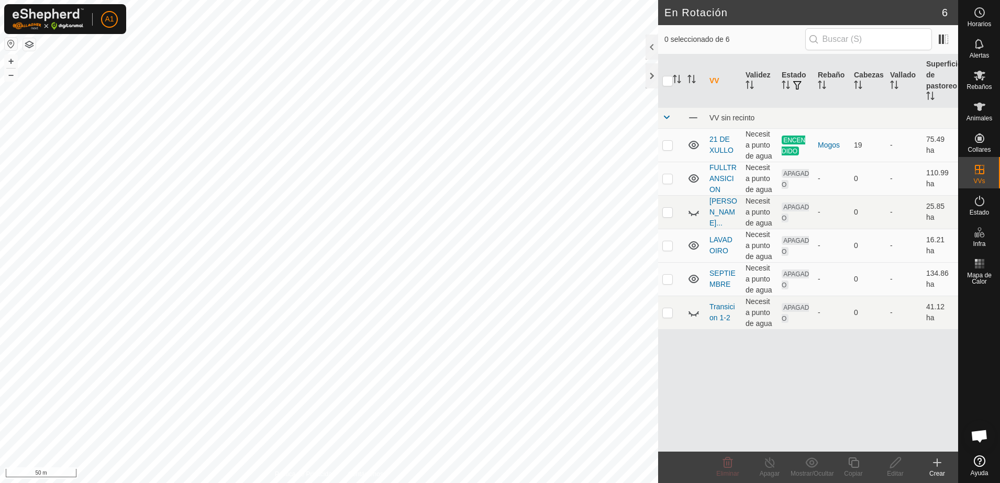
click at [610, 483] on html "A1 Horarios Alertas Rebaños Animales Collares VVs Estado Infra Mapa de Calor Ay…" at bounding box center [500, 241] width 1000 height 483
click at [666, 280] on p-checkbox at bounding box center [668, 279] width 10 height 8
checkbox input "true"
click at [895, 470] on div "Editar" at bounding box center [896, 473] width 42 height 9
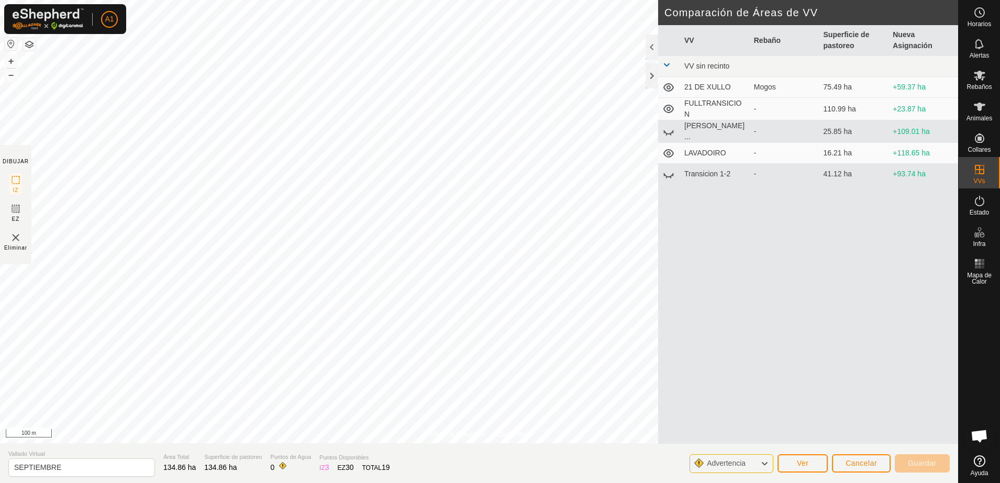
click at [385, 483] on html "A1 Horarios Alertas Rebaños Animales Collares VVs Estado Infra Mapa de Calor Ay…" at bounding box center [500, 241] width 1000 height 483
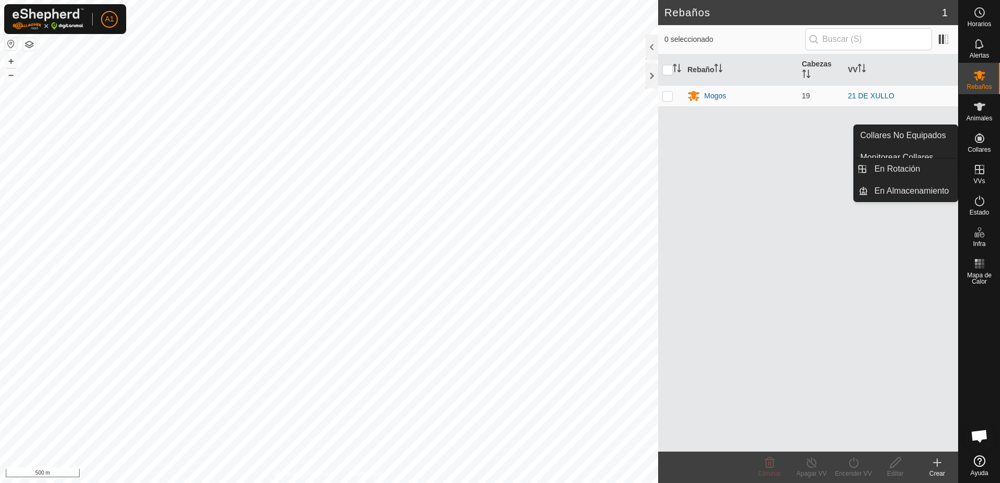
click at [978, 172] on icon at bounding box center [980, 169] width 13 height 13
click at [981, 173] on icon at bounding box center [980, 169] width 13 height 13
click at [978, 171] on icon at bounding box center [980, 169] width 13 height 13
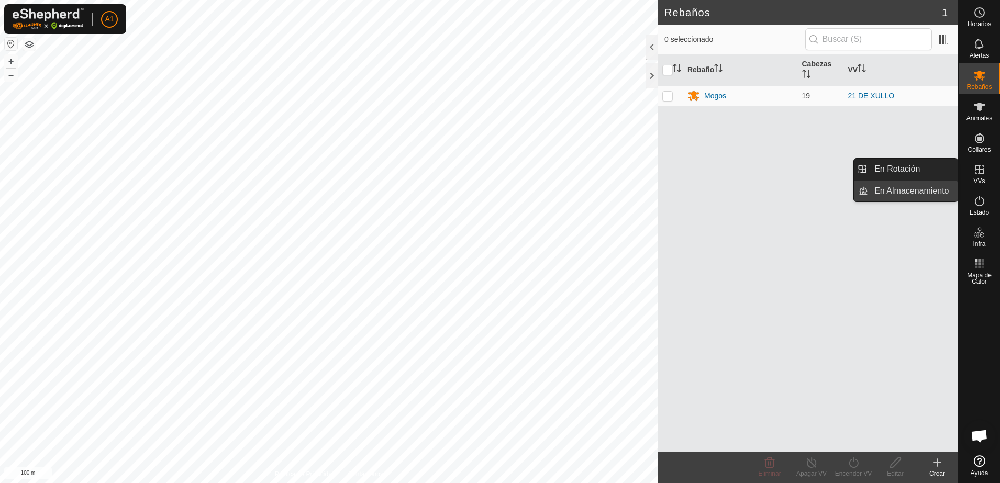
click at [915, 190] on link "En Almacenamiento" at bounding box center [913, 191] width 90 height 21
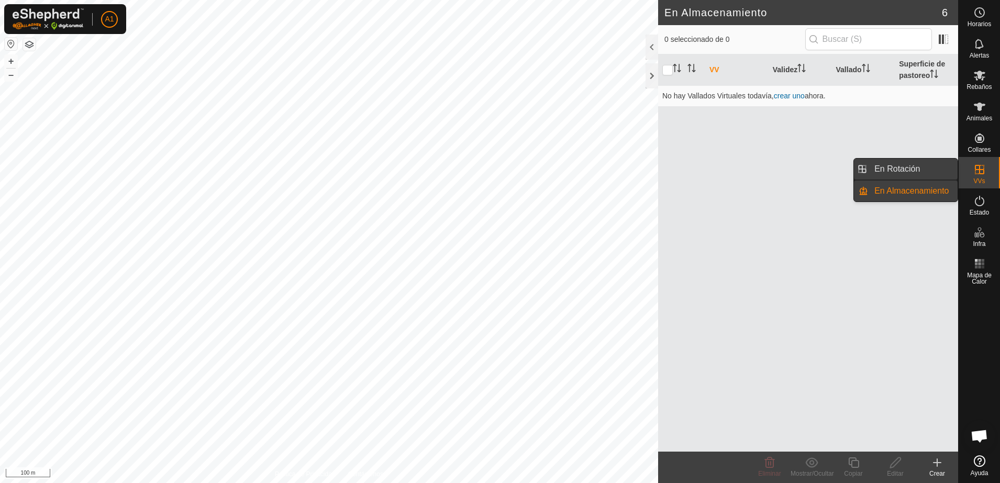
click at [925, 166] on link "En Rotación" at bounding box center [913, 169] width 90 height 21
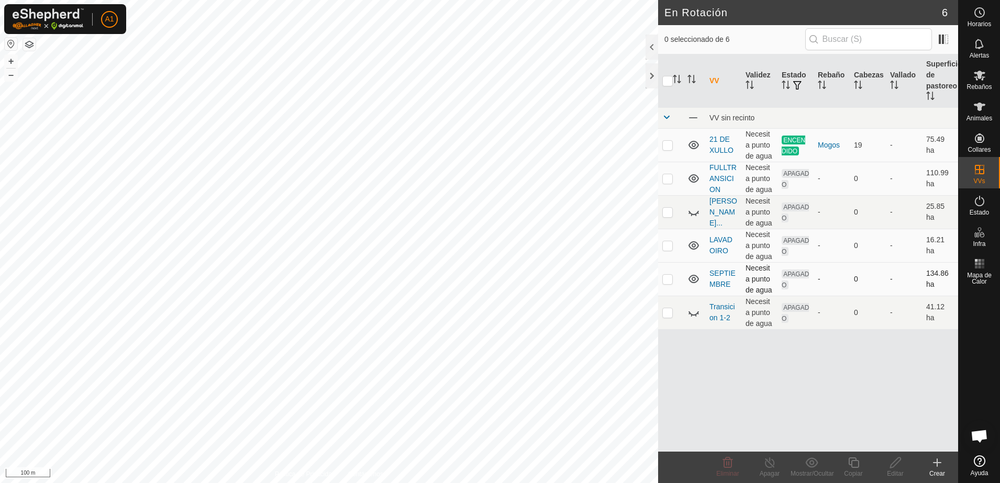
click at [730, 279] on td "SEPTIEMBRE" at bounding box center [724, 279] width 36 height 34
click at [720, 274] on link "SEPTIEMBRE" at bounding box center [723, 278] width 26 height 19
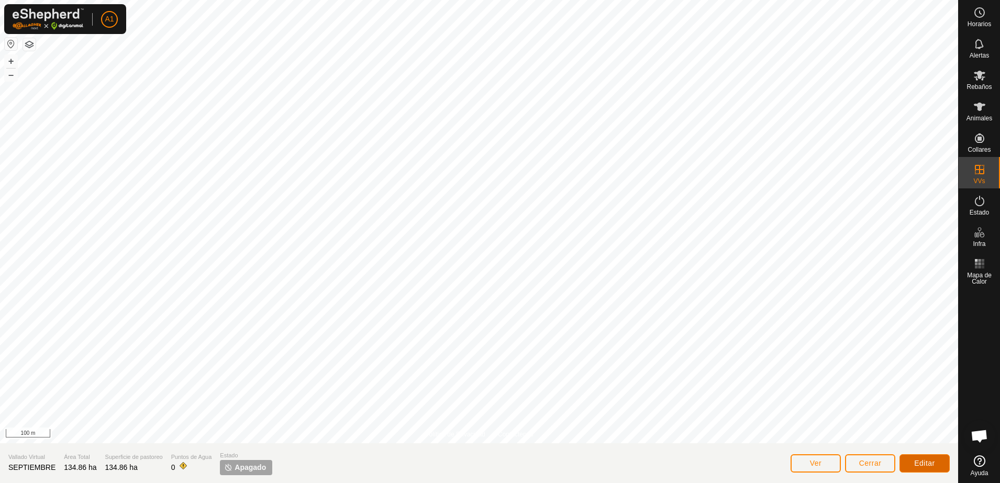
click at [927, 468] on button "Editar" at bounding box center [925, 464] width 50 height 18
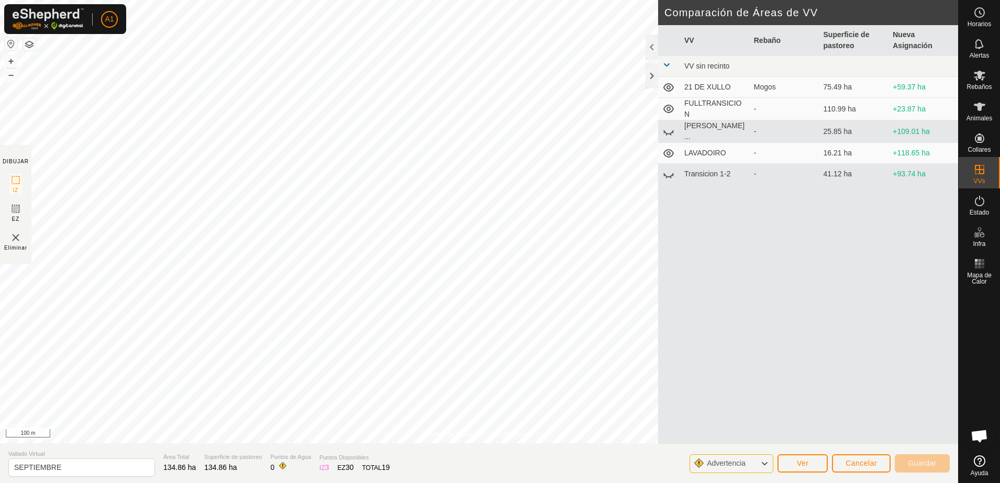
click at [425, 483] on html "A1 Horarios Alertas Rebaños Animales Collares VVs Estado Infra Mapa de Calor Ay…" at bounding box center [500, 241] width 1000 height 483
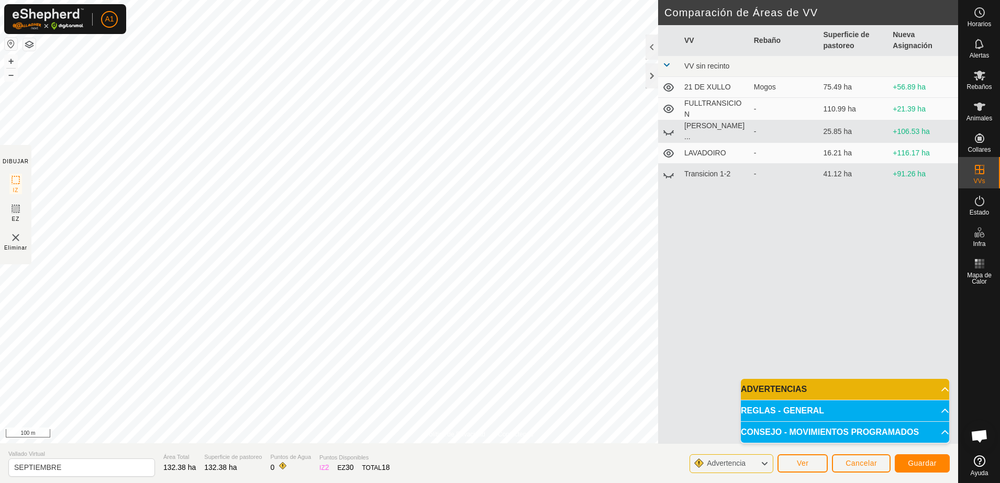
click at [30, 47] on button "button" at bounding box center [29, 44] width 13 height 13
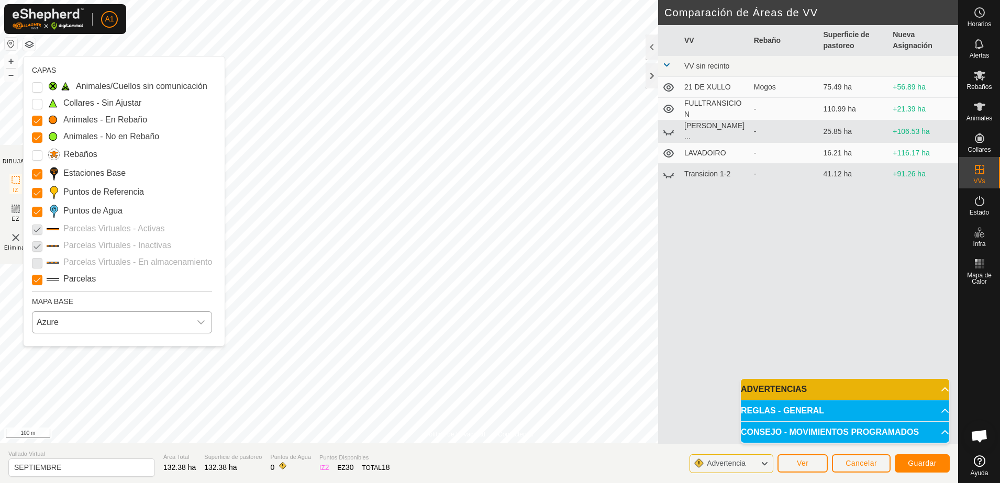
click at [94, 324] on span "Azure" at bounding box center [111, 322] width 158 height 21
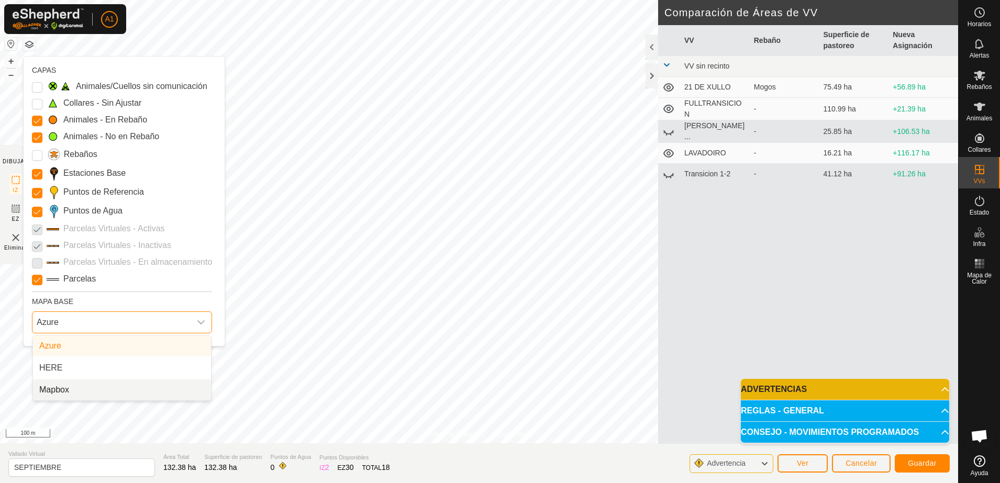
click at [94, 392] on li "Mapbox" at bounding box center [122, 390] width 178 height 21
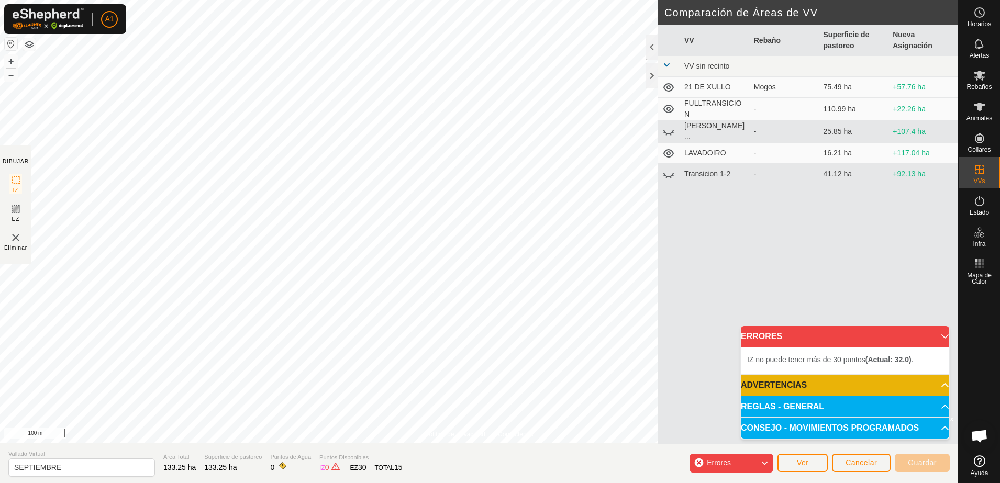
click at [0, 31] on html "A1 Horarios Alertas Rebaños Animales Collares VVs Estado Infra Mapa de Calor Ay…" at bounding box center [500, 241] width 1000 height 483
click at [580, 483] on html "A1 Horarios Alertas Rebaños Animales Collares VVs Estado Infra Mapa de Calor Ay…" at bounding box center [500, 241] width 1000 height 483
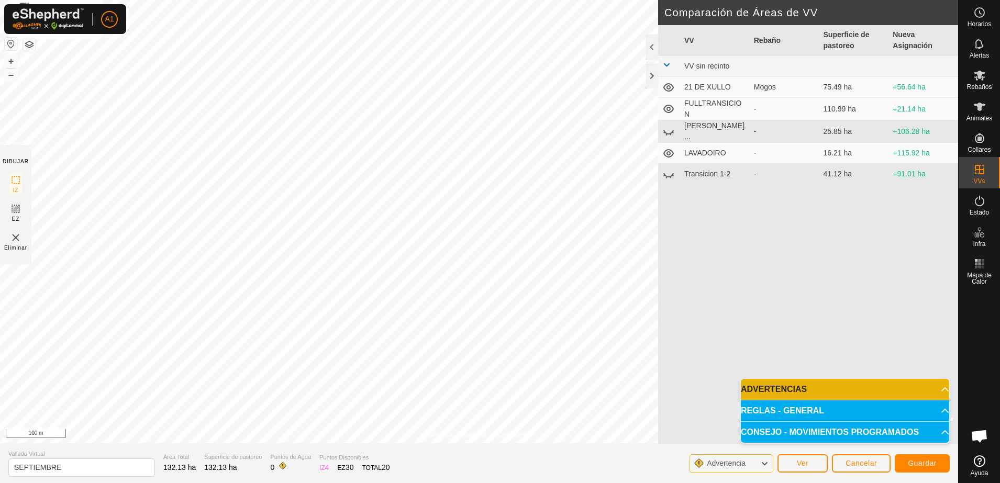
click at [25, 38] on button "button" at bounding box center [29, 44] width 13 height 13
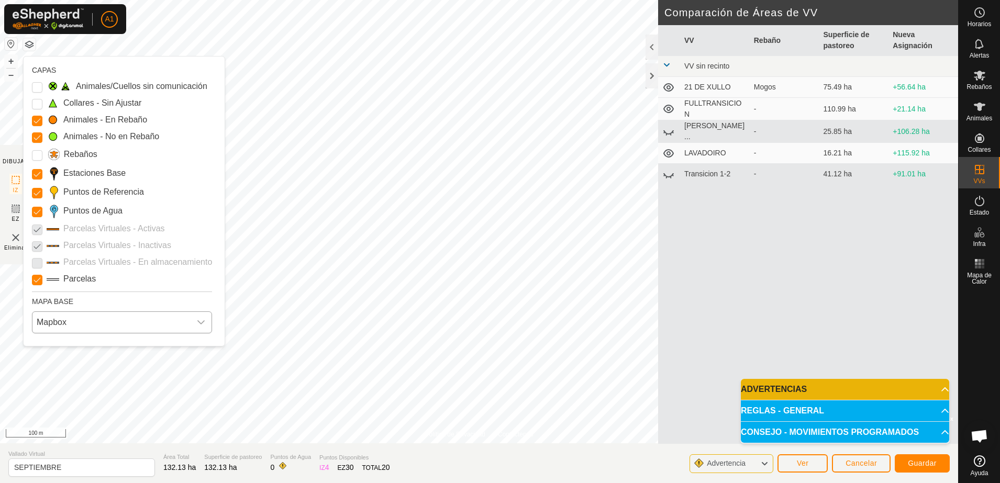
click at [140, 312] on span "Mapbox" at bounding box center [111, 322] width 158 height 21
click at [145, 361] on li "HERE" at bounding box center [122, 368] width 178 height 21
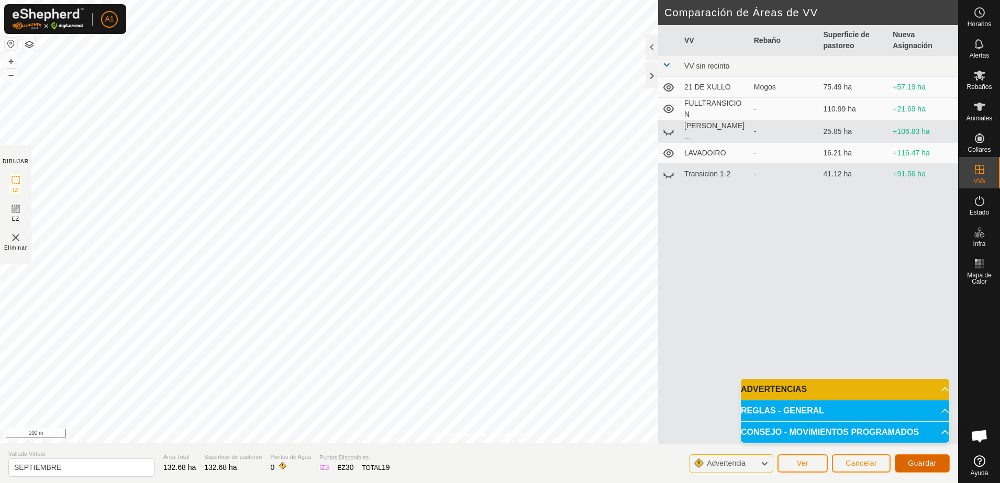
click at [936, 466] on span "Guardar" at bounding box center [922, 463] width 29 height 8
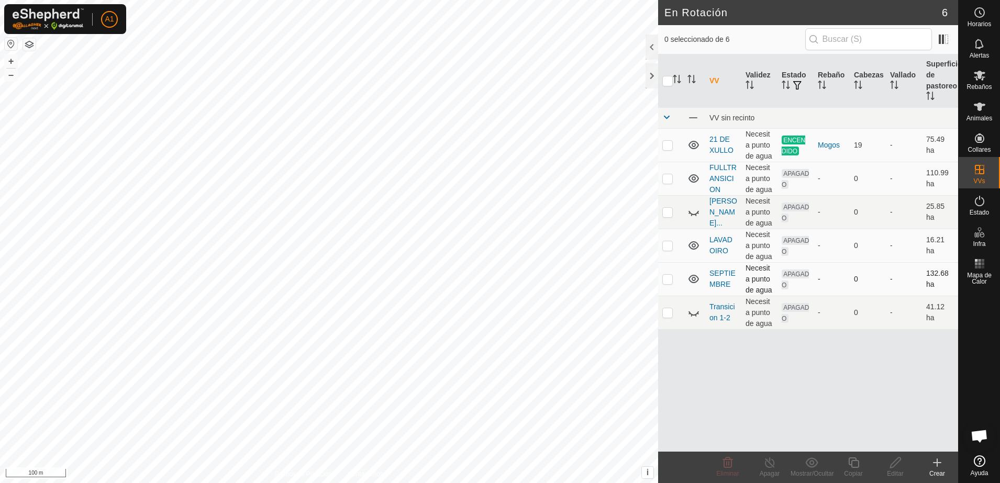
drag, startPoint x: 670, startPoint y: 280, endPoint x: 679, endPoint y: 277, distance: 9.8
click at [669, 279] on p-checkbox at bounding box center [668, 279] width 10 height 8
checkbox input "true"
click at [892, 473] on div "Editar" at bounding box center [896, 473] width 42 height 9
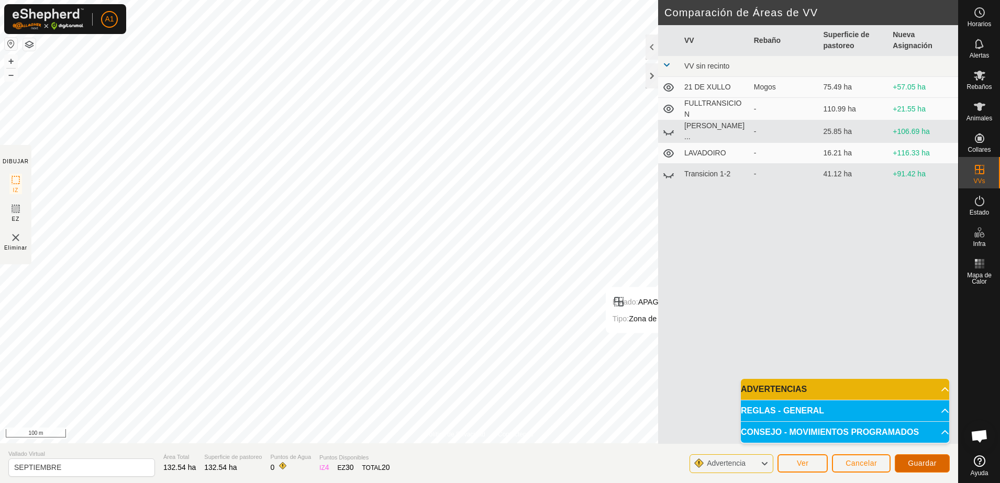
click at [915, 461] on span "Guardar" at bounding box center [922, 463] width 29 height 8
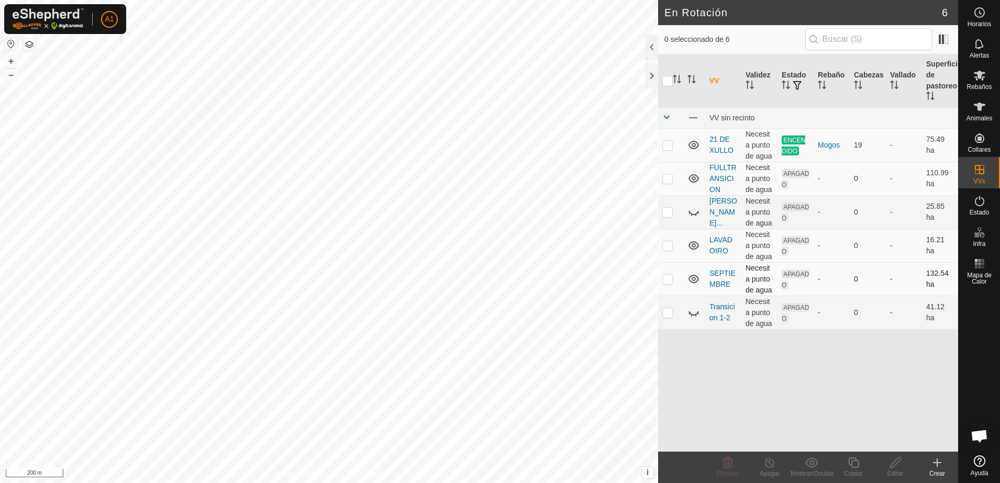
click at [667, 278] on p-checkbox at bounding box center [668, 279] width 10 height 8
checkbox input "true"
click at [899, 467] on icon at bounding box center [895, 463] width 13 height 13
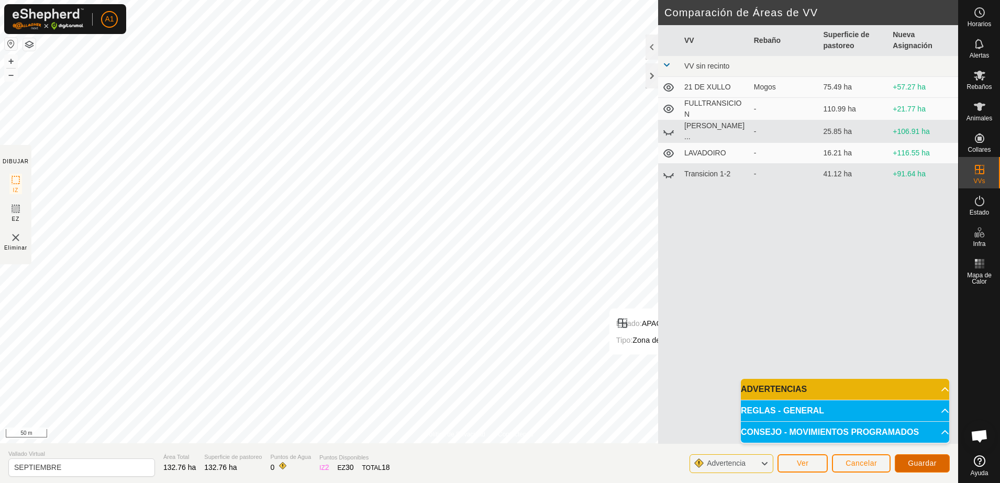
click at [911, 461] on span "Guardar" at bounding box center [922, 463] width 29 height 8
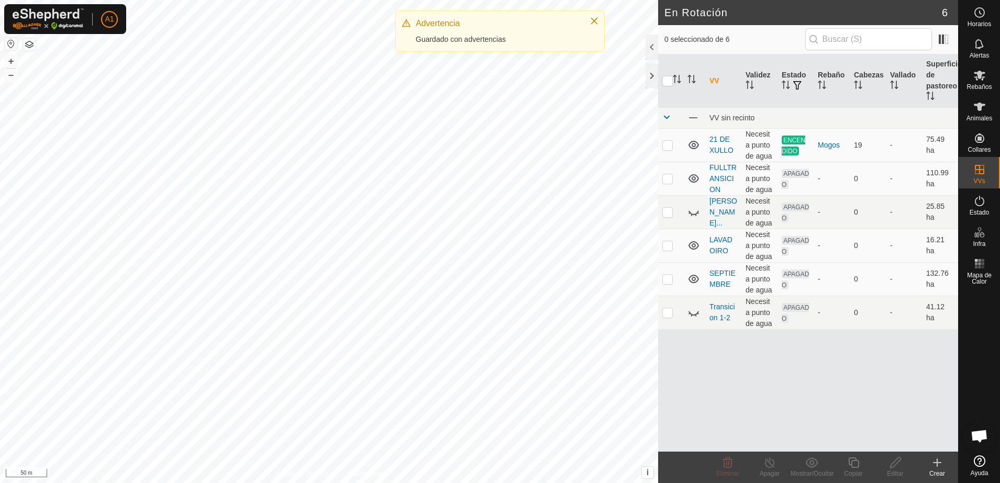
checkbox input "true"
